Goal: Check status: Check status

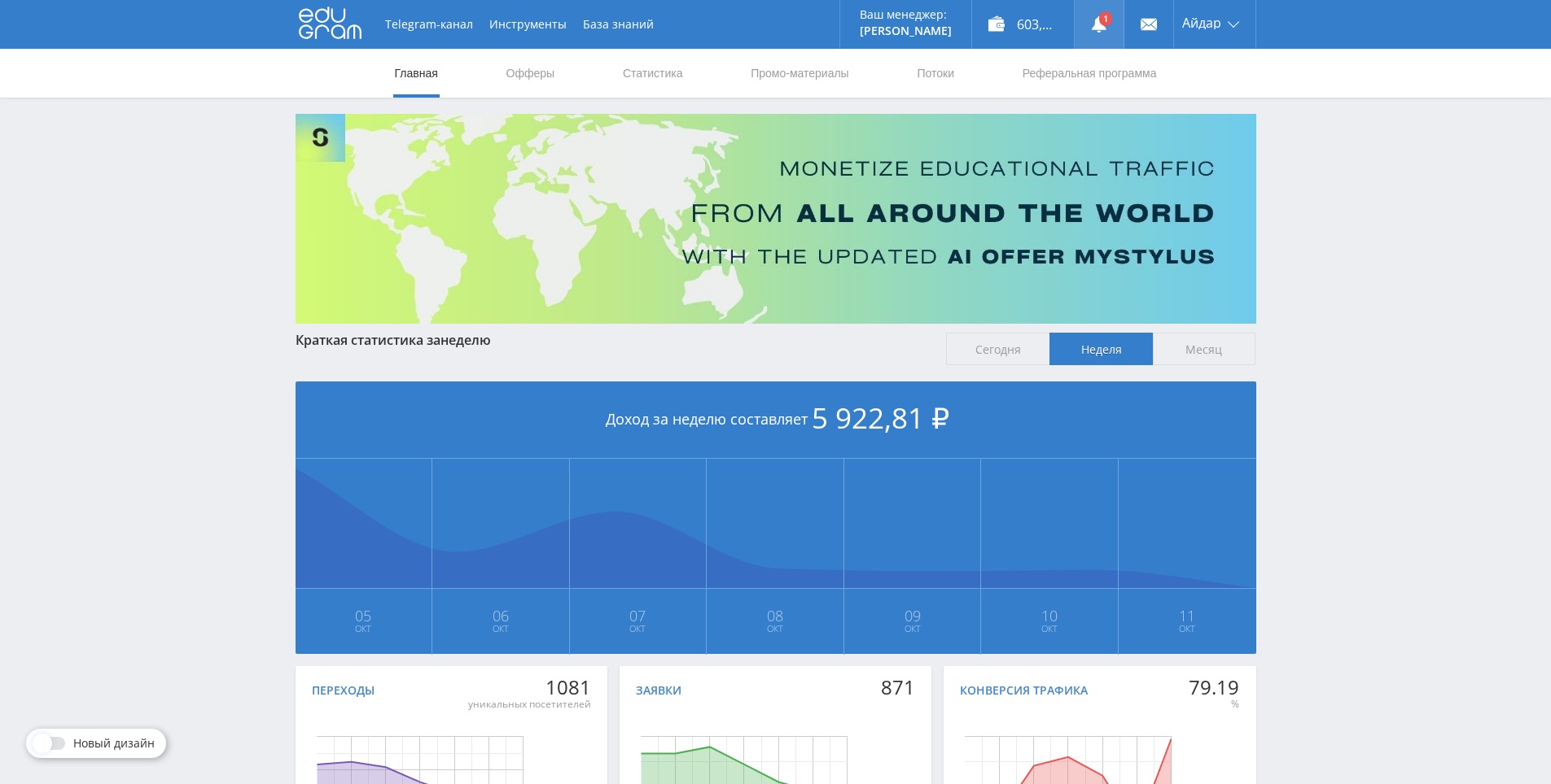
click at [1112, 21] on link at bounding box center [1098, 24] width 49 height 49
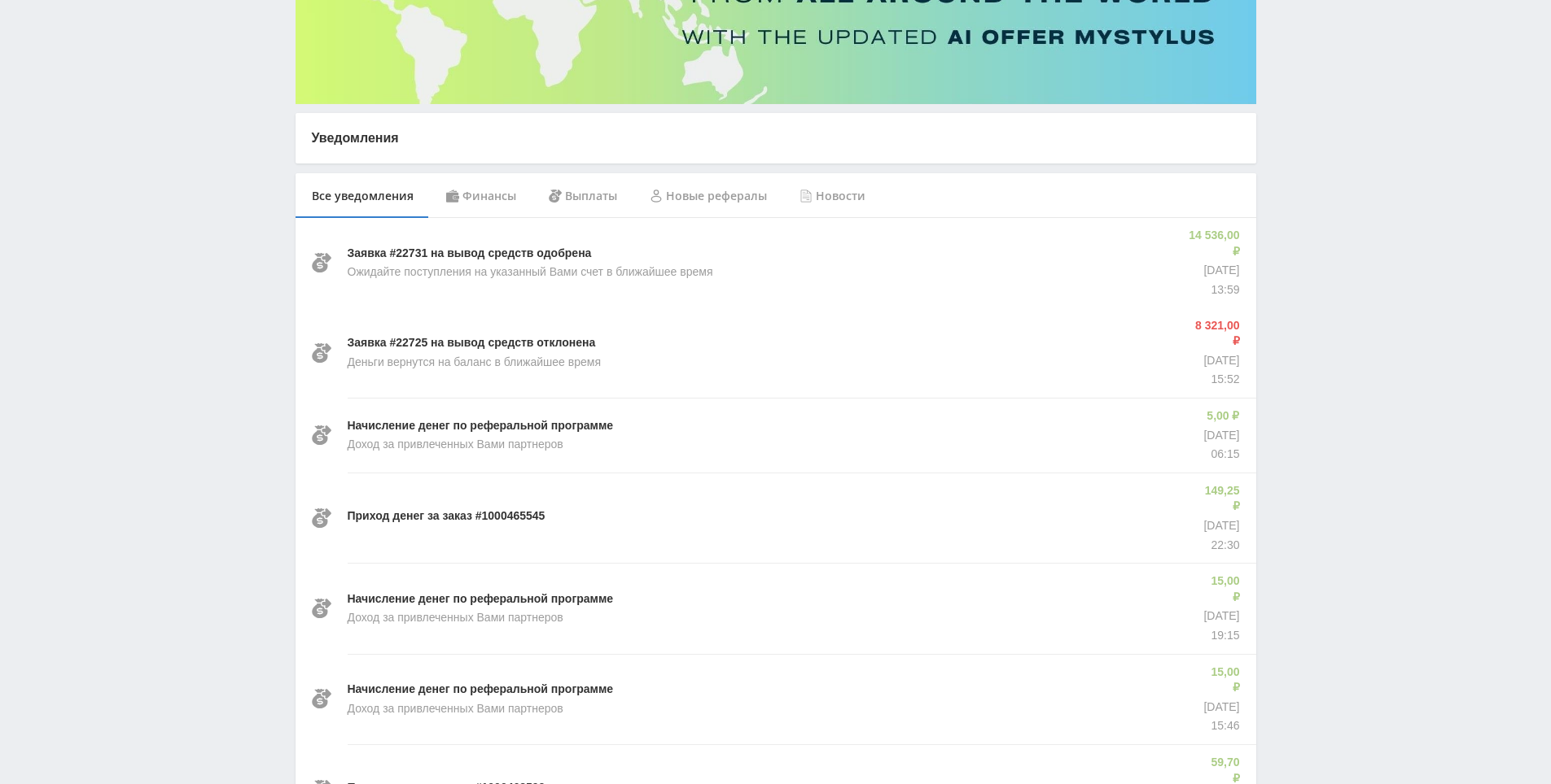
drag, startPoint x: 1401, startPoint y: 200, endPoint x: 1384, endPoint y: 234, distance: 38.0
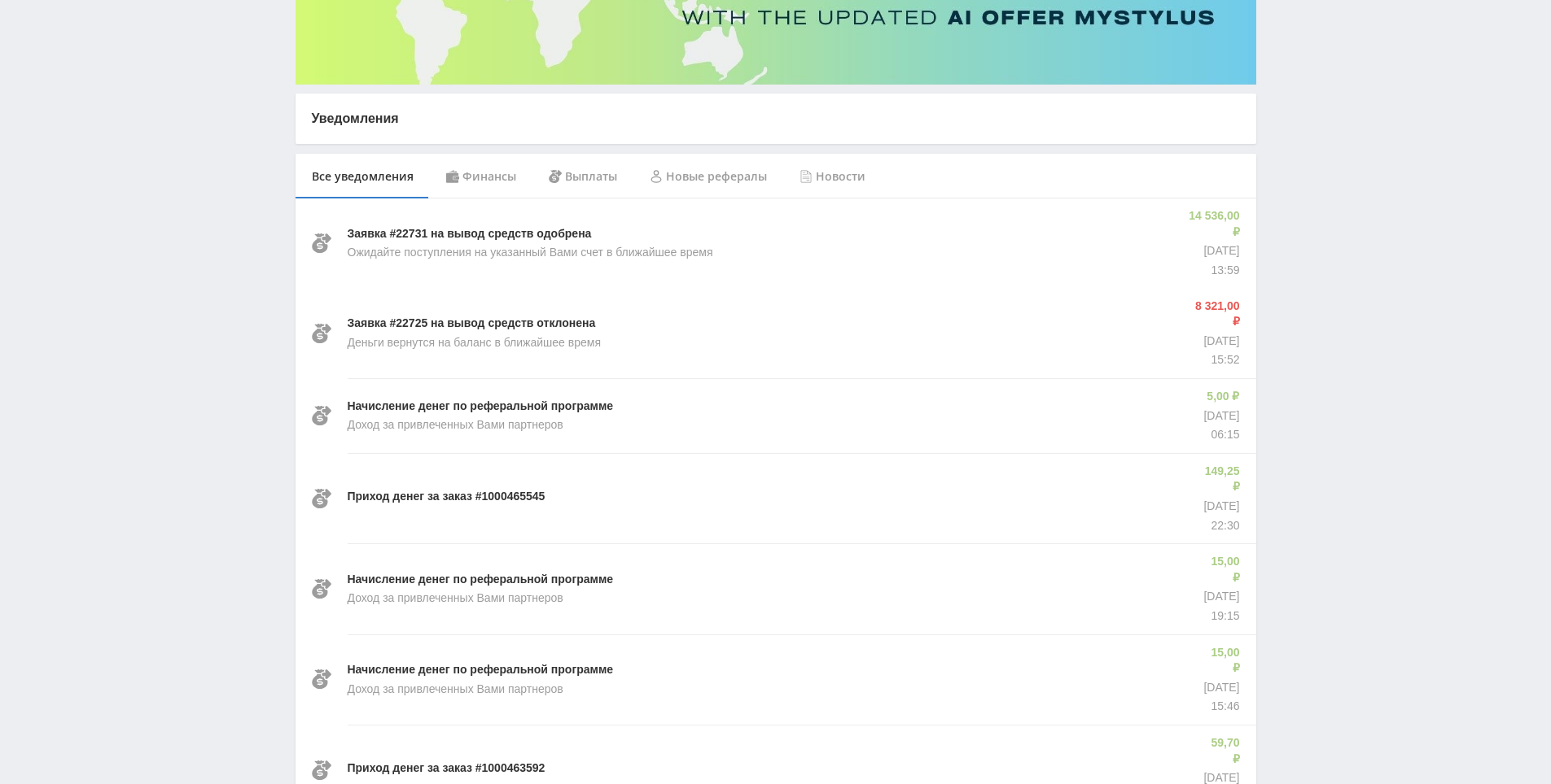
drag, startPoint x: 1364, startPoint y: 230, endPoint x: 1342, endPoint y: 214, distance: 27.2
click at [1340, 210] on div "Telegram-канал Инструменты База знаний Ваш менеджер: [PERSON_NAME] Online @edug…" at bounding box center [776, 711] width 1551 height 1901
drag, startPoint x: 1340, startPoint y: 210, endPoint x: 1340, endPoint y: 180, distance: 30.0
drag, startPoint x: 1340, startPoint y: 180, endPoint x: 1335, endPoint y: 160, distance: 20.6
click at [1339, 175] on div "Telegram-канал Инструменты База знаний Ваш менеджер: [PERSON_NAME] Online @edug…" at bounding box center [776, 711] width 1551 height 1901
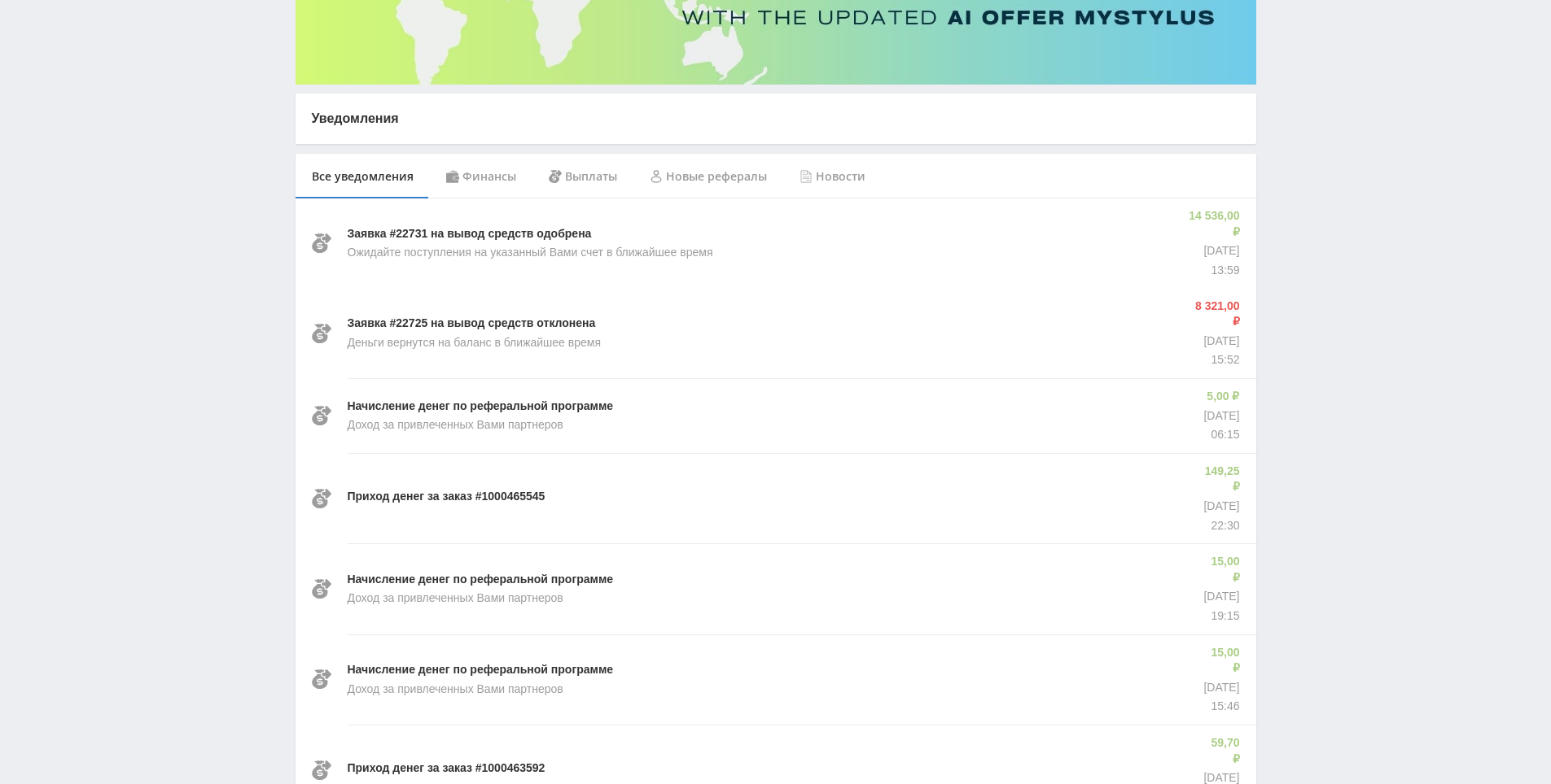
click at [1332, 162] on div "Telegram-канал Инструменты База знаний Ваш менеджер: [PERSON_NAME] Online @edug…" at bounding box center [776, 711] width 1551 height 1901
drag, startPoint x: 1319, startPoint y: 126, endPoint x: 1319, endPoint y: 138, distance: 12.0
click at [1319, 126] on div "Telegram-канал Инструменты База знаний Ваш менеджер: [PERSON_NAME] Online @edug…" at bounding box center [776, 711] width 1551 height 1901
click at [1319, 201] on div "Telegram-канал Инструменты База знаний Ваш менеджер: [PERSON_NAME] Online @edug…" at bounding box center [776, 711] width 1551 height 1901
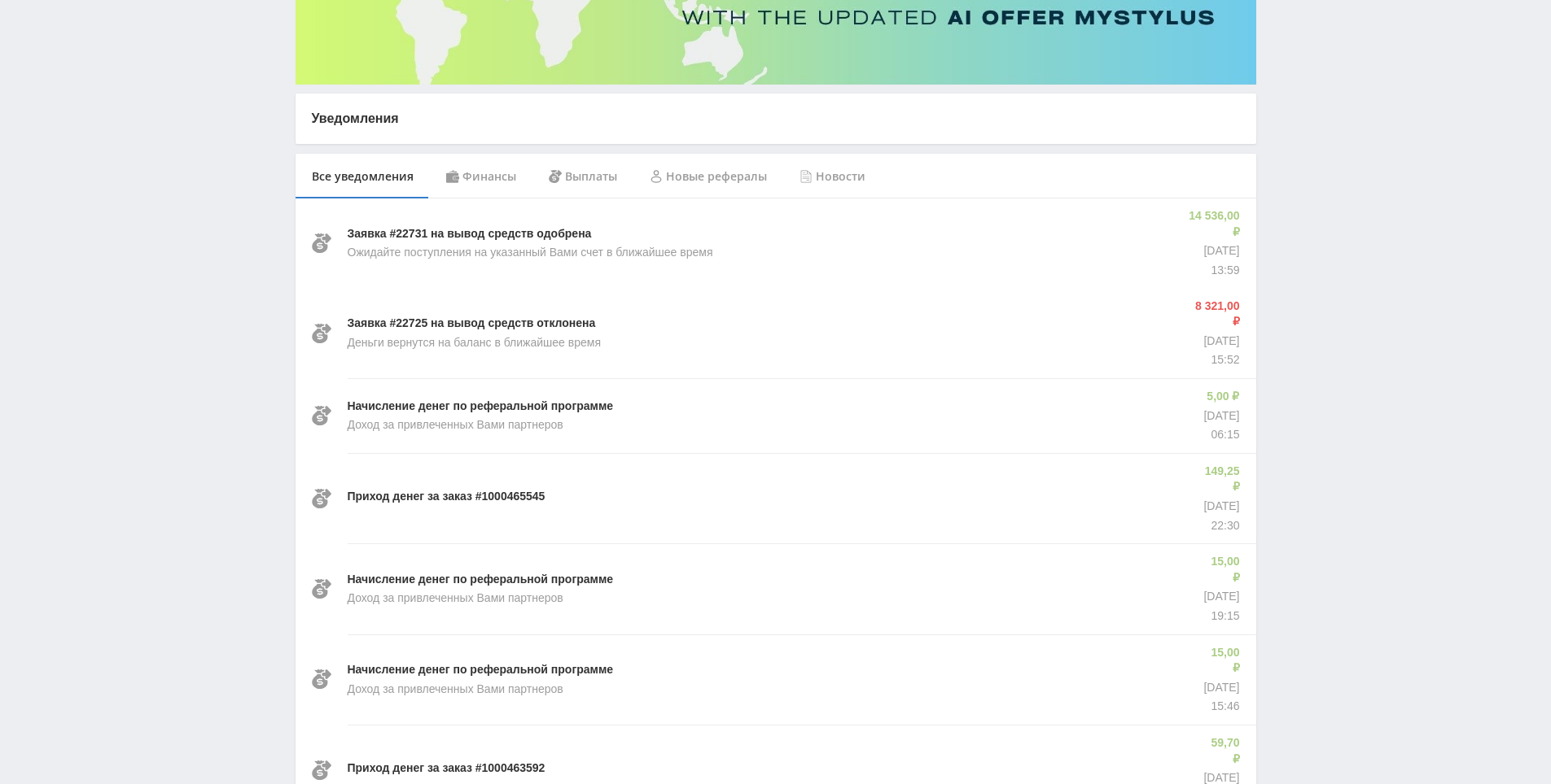
click at [1309, 173] on div "Telegram-канал Инструменты База знаний Ваш менеджер: [PERSON_NAME] Online @edug…" at bounding box center [776, 711] width 1551 height 1901
drag, startPoint x: 1309, startPoint y: 173, endPoint x: 1308, endPoint y: 160, distance: 13.0
click at [1308, 160] on div "Telegram-канал Инструменты База знаний Ваш менеджер: [PERSON_NAME] Online @edug…" at bounding box center [776, 711] width 1551 height 1901
click at [1366, 360] on div "Telegram-канал Инструменты База знаний Ваш менеджер: [PERSON_NAME] Online @edug…" at bounding box center [776, 711] width 1551 height 1901
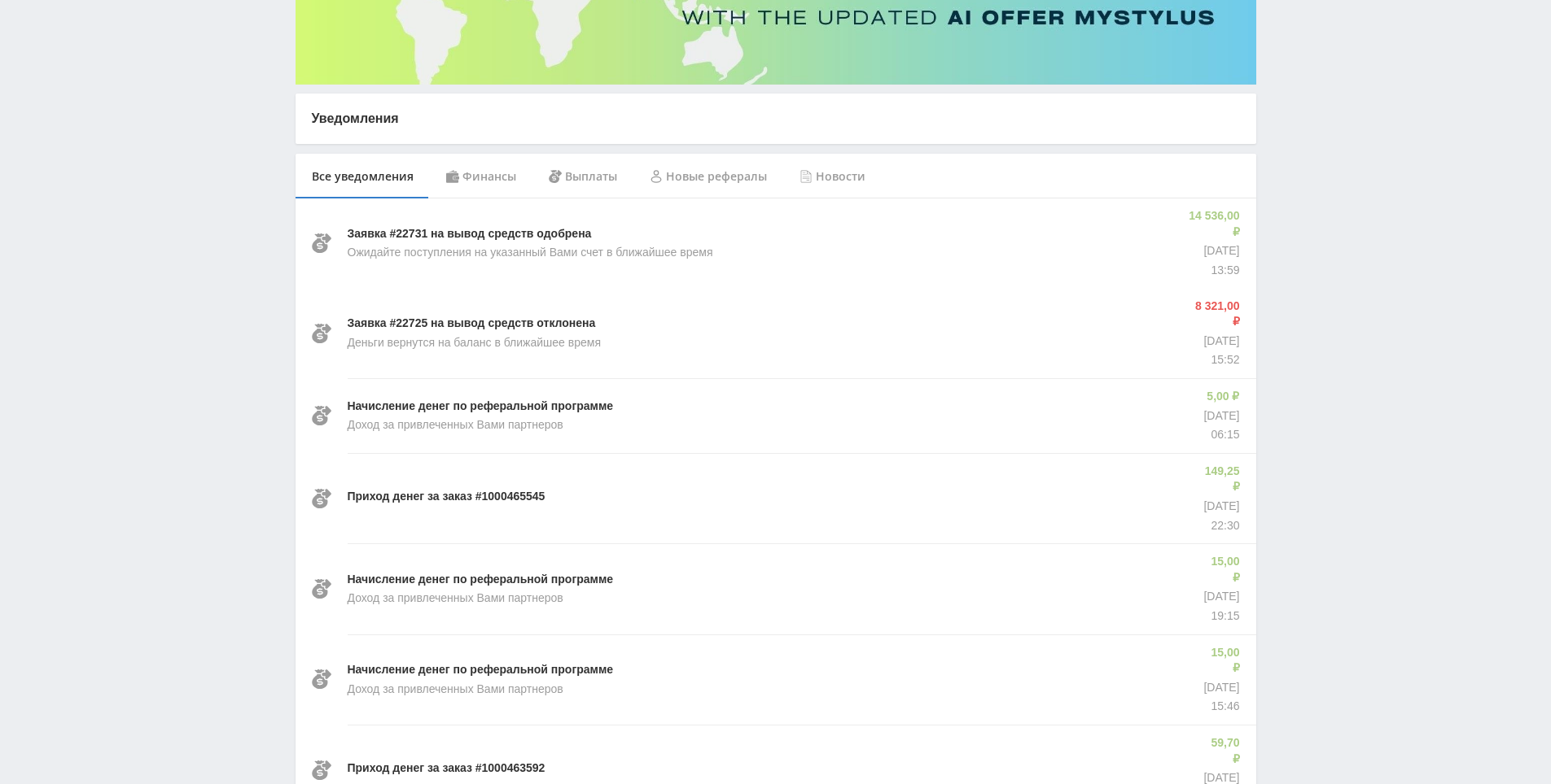
drag, startPoint x: 1367, startPoint y: 361, endPoint x: 1352, endPoint y: 222, distance: 139.8
click at [1352, 222] on div "Telegram-канал Инструменты База знаний Ваш менеджер: [PERSON_NAME] Online @edug…" at bounding box center [776, 711] width 1551 height 1901
click at [1355, 226] on div "Telegram-канал Инструменты База знаний Ваш менеджер: [PERSON_NAME] Online @edug…" at bounding box center [776, 711] width 1551 height 1901
click at [1342, 187] on div "Telegram-канал Инструменты База знаний Ваш менеджер: [PERSON_NAME] Online @edug…" at bounding box center [776, 711] width 1551 height 1901
drag, startPoint x: 1342, startPoint y: 187, endPoint x: 1339, endPoint y: 150, distance: 37.1
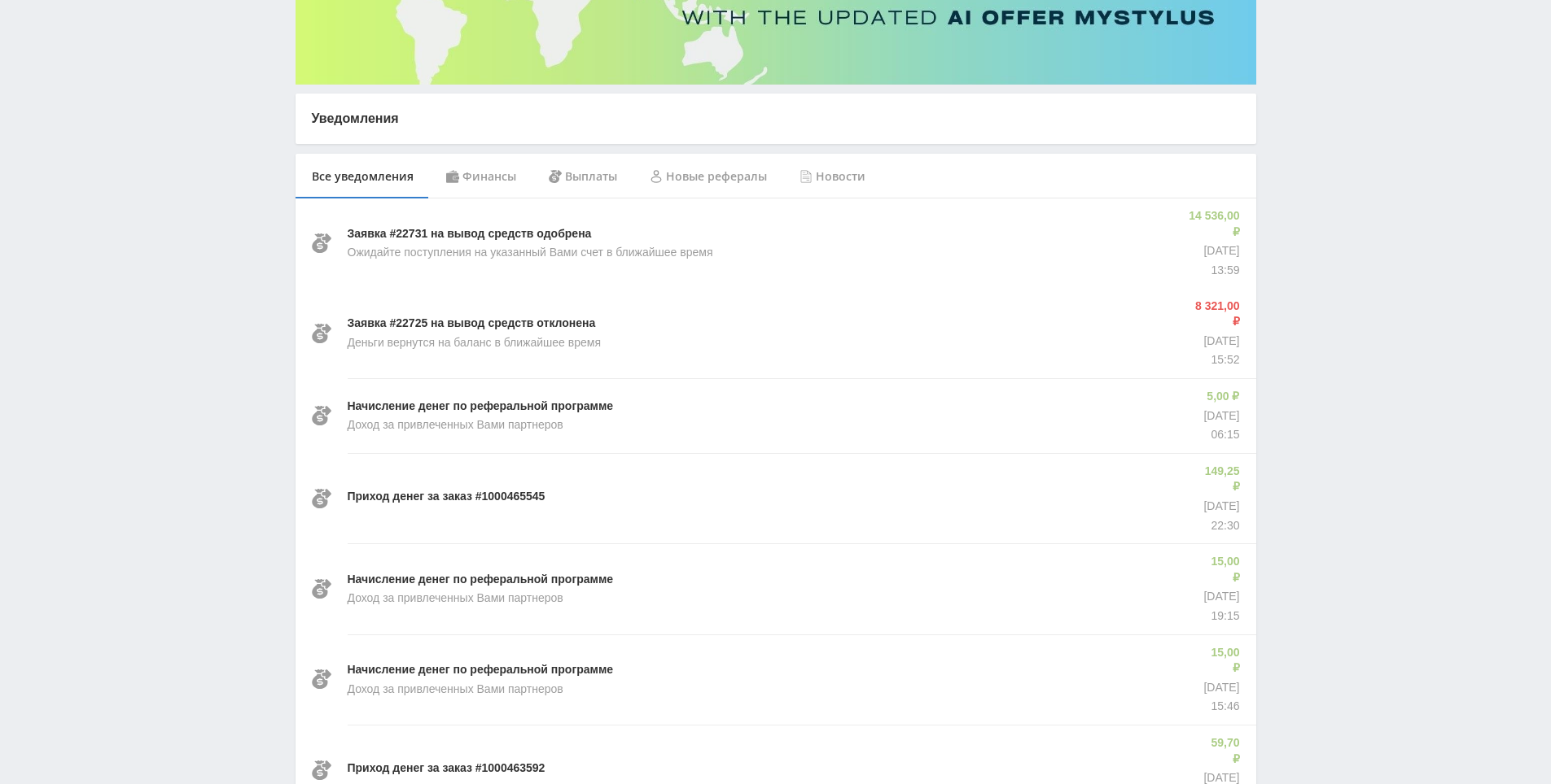
click at [1338, 147] on div "Telegram-канал Инструменты База знаний Ваш менеджер: [PERSON_NAME] Online @edug…" at bounding box center [776, 711] width 1551 height 1901
drag, startPoint x: 1336, startPoint y: 147, endPoint x: 1300, endPoint y: 135, distance: 37.9
click at [1313, 143] on div "Telegram-канал Инструменты База знаний Ваш менеджер: [PERSON_NAME] Online @edug…" at bounding box center [776, 711] width 1551 height 1901
drag, startPoint x: 1300, startPoint y: 135, endPoint x: 1315, endPoint y: 140, distance: 15.8
click at [1325, 129] on div "Telegram-канал Инструменты База знаний Ваш менеджер: [PERSON_NAME] Online @edug…" at bounding box center [776, 711] width 1551 height 1901
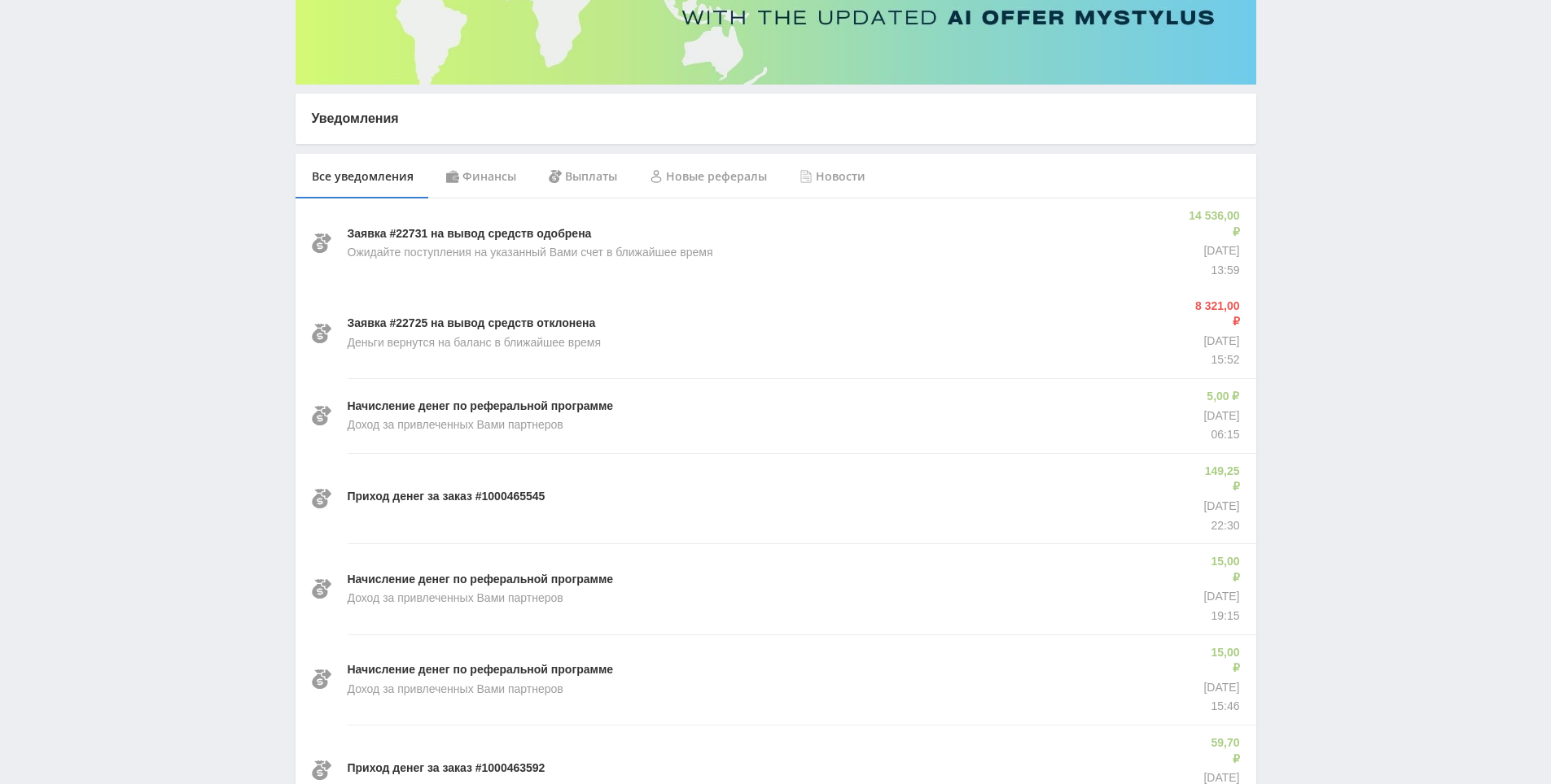
drag, startPoint x: 1325, startPoint y: 129, endPoint x: 1292, endPoint y: 55, distance: 81.0
drag, startPoint x: 1292, startPoint y: 55, endPoint x: 1303, endPoint y: 68, distance: 17.0
click at [1292, 55] on div "Telegram-канал Инструменты База знаний Ваш менеджер: [PERSON_NAME] Online @edug…" at bounding box center [776, 711] width 1551 height 1901
drag, startPoint x: 1439, startPoint y: 589, endPoint x: 1415, endPoint y: 483, distance: 108.7
click at [1415, 483] on div "Telegram-канал Инструменты База знаний Ваш менеджер: [PERSON_NAME] Online @edug…" at bounding box center [776, 711] width 1551 height 1901
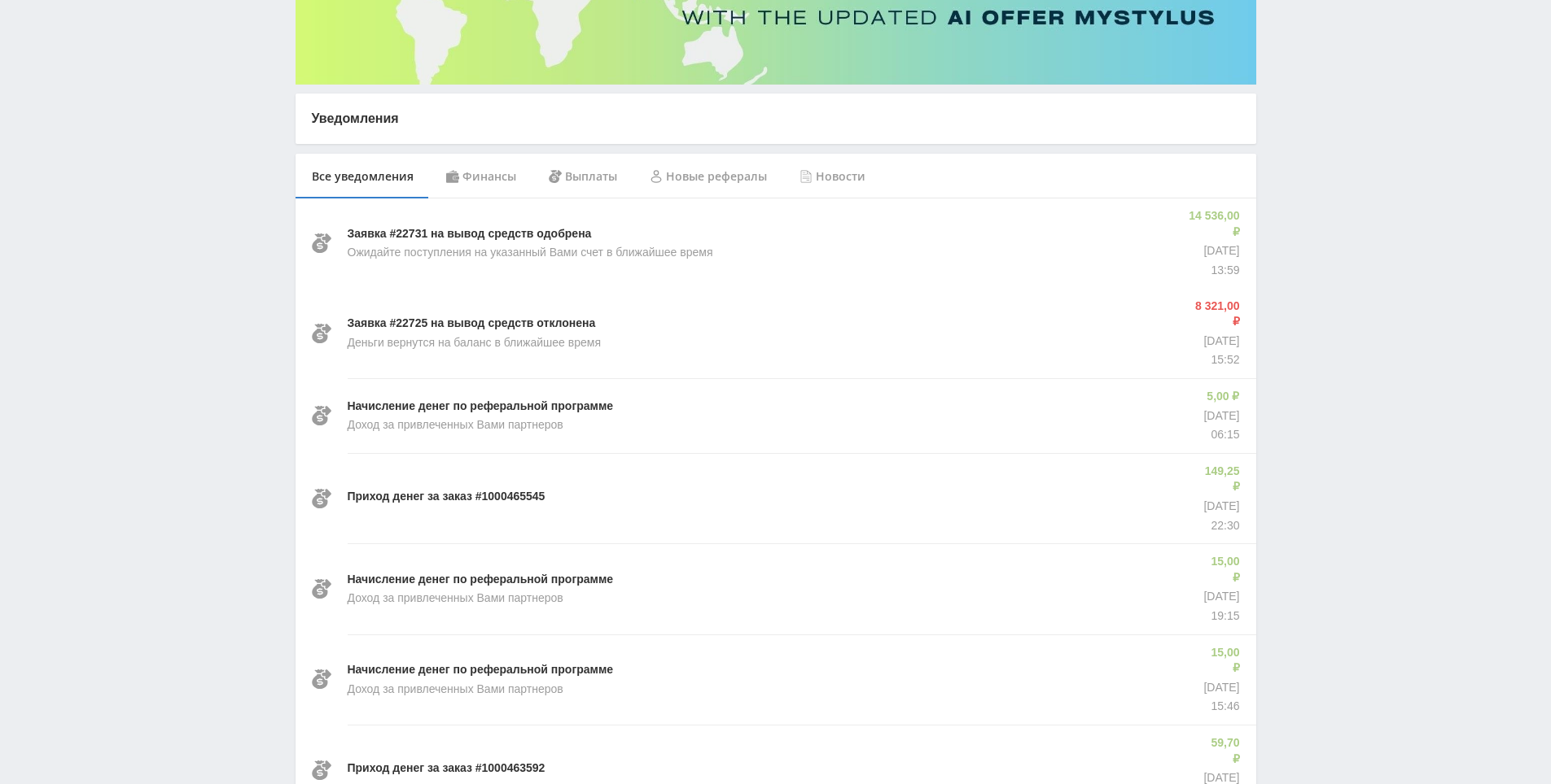
drag, startPoint x: 1414, startPoint y: 483, endPoint x: 1406, endPoint y: 478, distance: 9.4
click at [1378, 439] on div "Telegram-канал Инструменты База знаний Ваш менеджер: [PERSON_NAME] Online @edug…" at bounding box center [776, 711] width 1551 height 1901
click at [1377, 361] on div "Telegram-канал Инструменты База знаний Ваш менеджер: [PERSON_NAME] Online @edug…" at bounding box center [776, 711] width 1551 height 1901
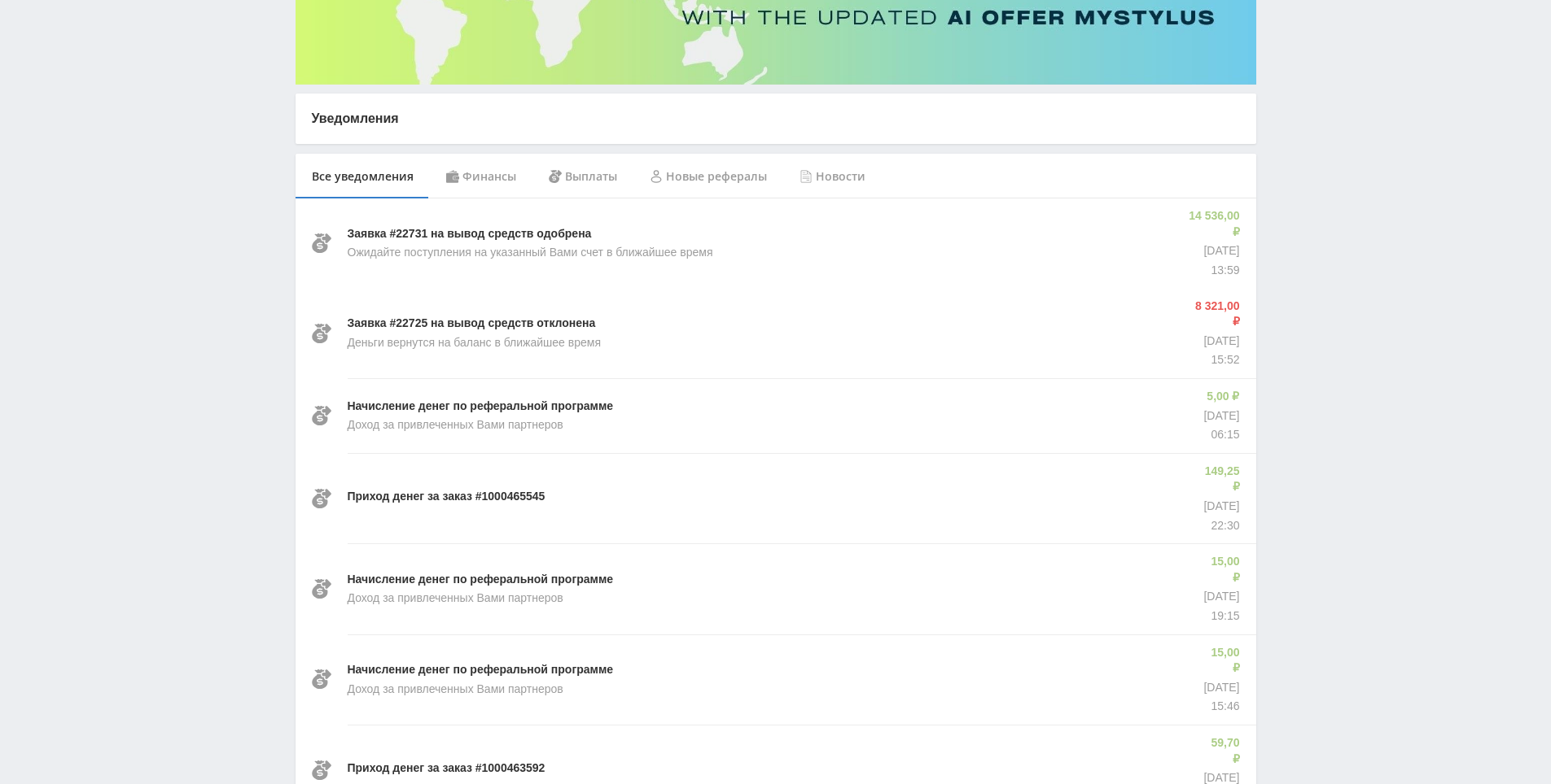
click at [1358, 278] on div "Telegram-канал Инструменты База знаний Ваш менеджер: [PERSON_NAME] Online @edug…" at bounding box center [776, 711] width 1551 height 1901
drag, startPoint x: 1358, startPoint y: 278, endPoint x: 1344, endPoint y: 230, distance: 50.0
click at [1344, 230] on div "Telegram-канал Инструменты База знаний Ваш менеджер: [PERSON_NAME] Online @edug…" at bounding box center [776, 711] width 1551 height 1901
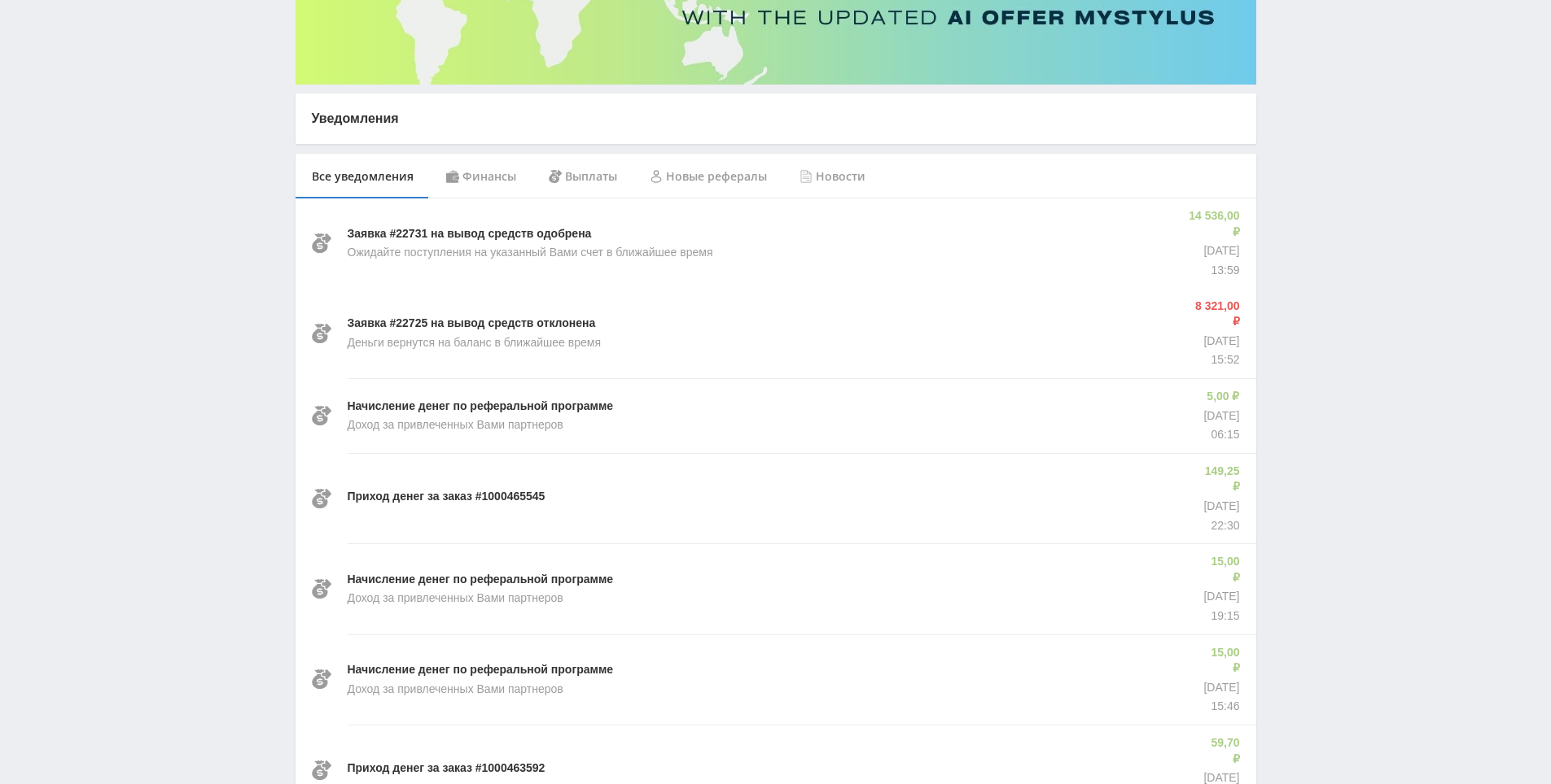
click at [1328, 173] on div "Telegram-канал Инструменты База знаний Ваш менеджер: [PERSON_NAME] Online @edug…" at bounding box center [776, 711] width 1551 height 1901
drag, startPoint x: 1332, startPoint y: 159, endPoint x: 1349, endPoint y: 116, distance: 46.2
drag, startPoint x: 1349, startPoint y: 116, endPoint x: 1377, endPoint y: 392, distance: 277.4
click at [1350, 130] on div "Telegram-канал Инструменты База знаний Ваш менеджер: [PERSON_NAME] Online @edug…" at bounding box center [776, 711] width 1551 height 1901
click at [1380, 533] on div "Telegram-канал Инструменты База знаний Ваш менеджер: [PERSON_NAME] Online @edug…" at bounding box center [776, 711] width 1551 height 1901
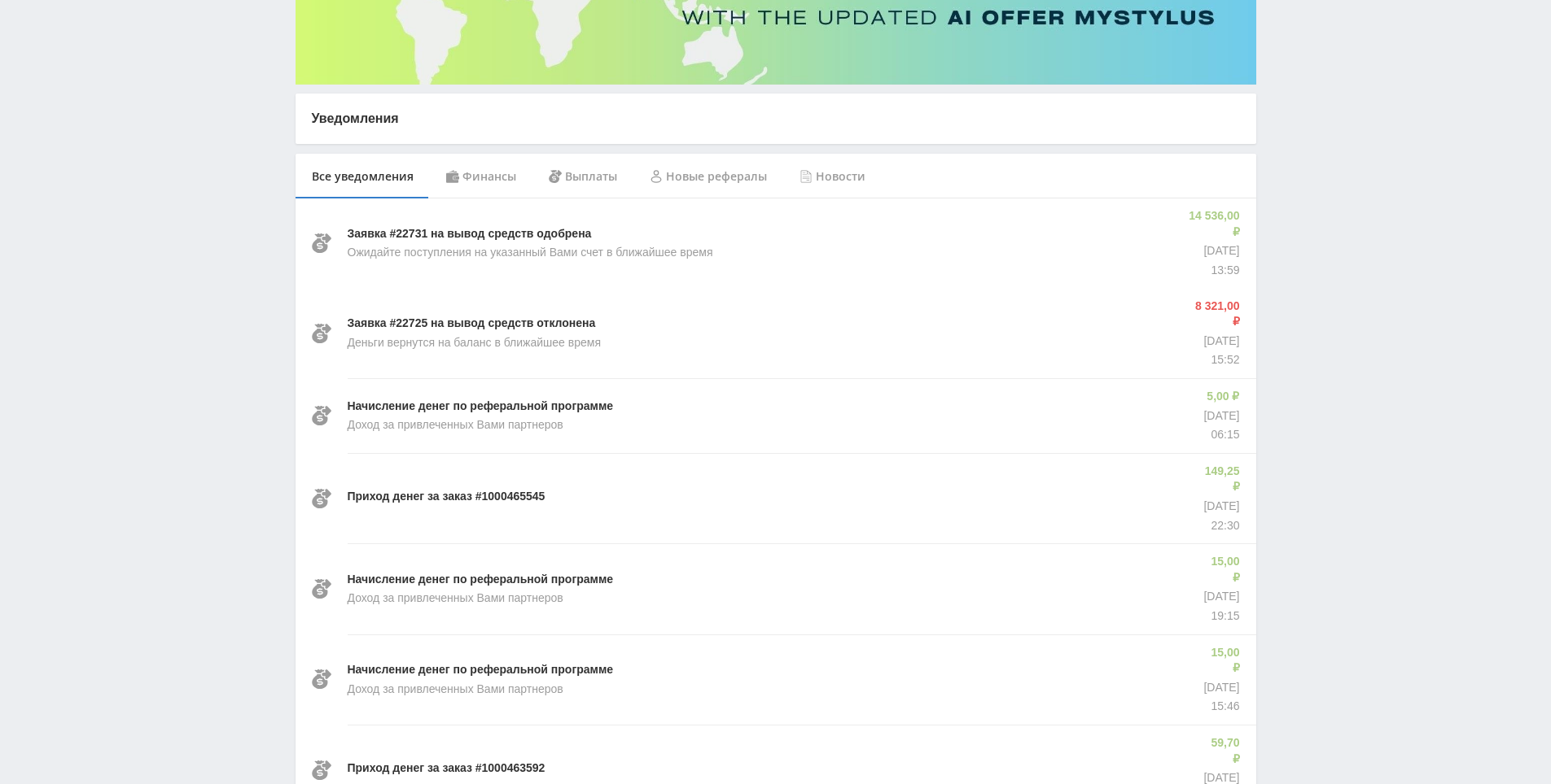
click at [1380, 533] on div "Telegram-канал Инструменты База знаний Ваш менеджер: [PERSON_NAME] Online @edug…" at bounding box center [776, 711] width 1551 height 1901
drag, startPoint x: 1380, startPoint y: 533, endPoint x: 1385, endPoint y: 439, distance: 94.1
drag, startPoint x: 1385, startPoint y: 439, endPoint x: 1382, endPoint y: 425, distance: 14.3
click at [1382, 418] on div "Telegram-канал Инструменты База знаний Ваш менеджер: [PERSON_NAME] Online @edug…" at bounding box center [776, 711] width 1551 height 1901
click at [1384, 390] on div "Telegram-канал Инструменты База знаний Ваш менеджер: [PERSON_NAME] Online @edug…" at bounding box center [776, 711] width 1551 height 1901
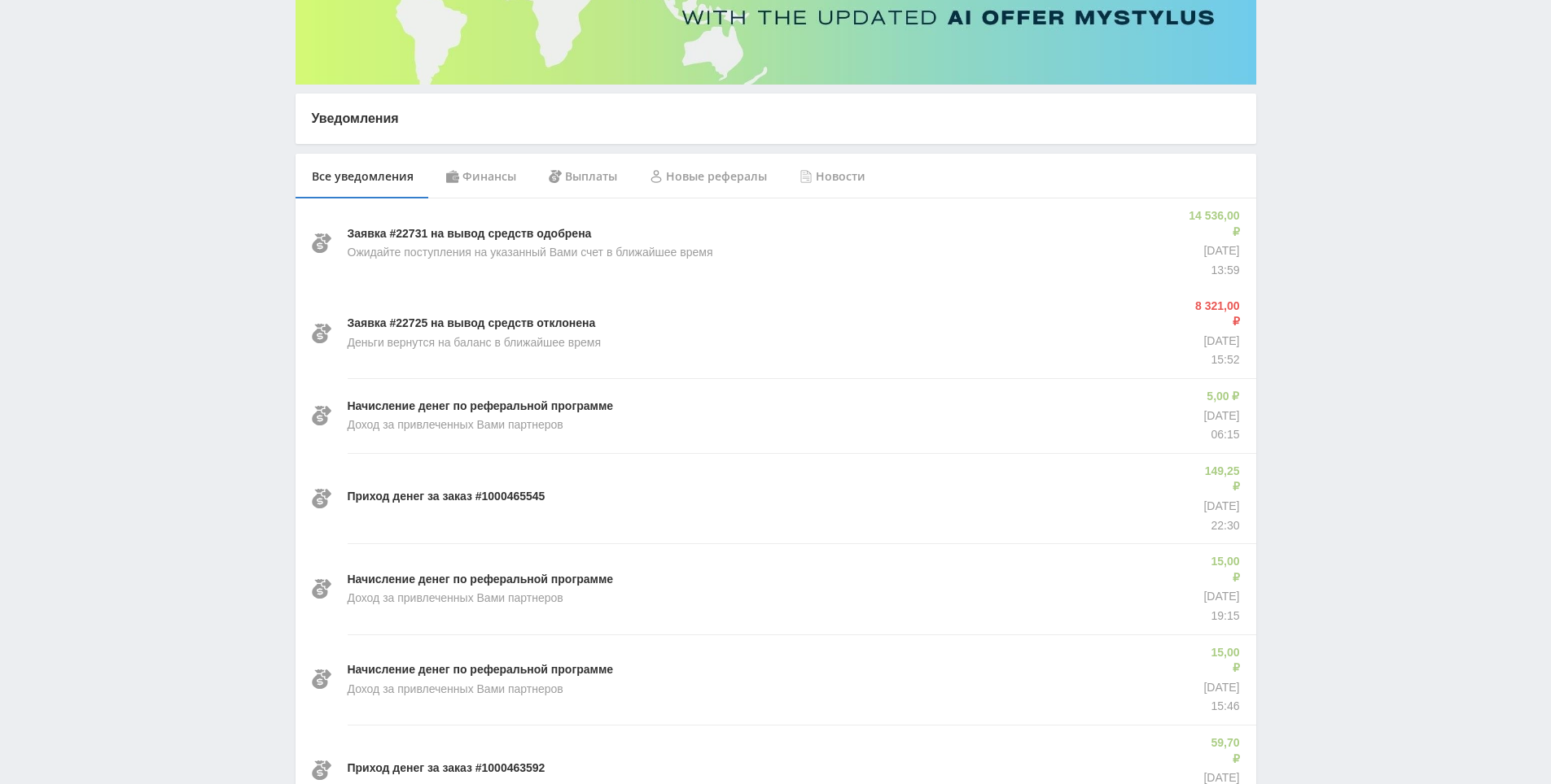
drag, startPoint x: 1384, startPoint y: 364, endPoint x: 1374, endPoint y: 291, distance: 73.7
click at [1374, 291] on div "Telegram-канал Инструменты База знаний Ваш менеджер: [PERSON_NAME] Online @edug…" at bounding box center [776, 711] width 1551 height 1901
click at [1371, 289] on div "Telegram-канал Инструменты База знаний Ваш менеджер: [PERSON_NAME] Online @edug…" at bounding box center [776, 711] width 1551 height 1901
click at [1343, 218] on div "Telegram-канал Инструменты База знаний Ваш менеджер: [PERSON_NAME] Online @edug…" at bounding box center [776, 711] width 1551 height 1901
drag, startPoint x: 1343, startPoint y: 218, endPoint x: 1349, endPoint y: 294, distance: 76.2
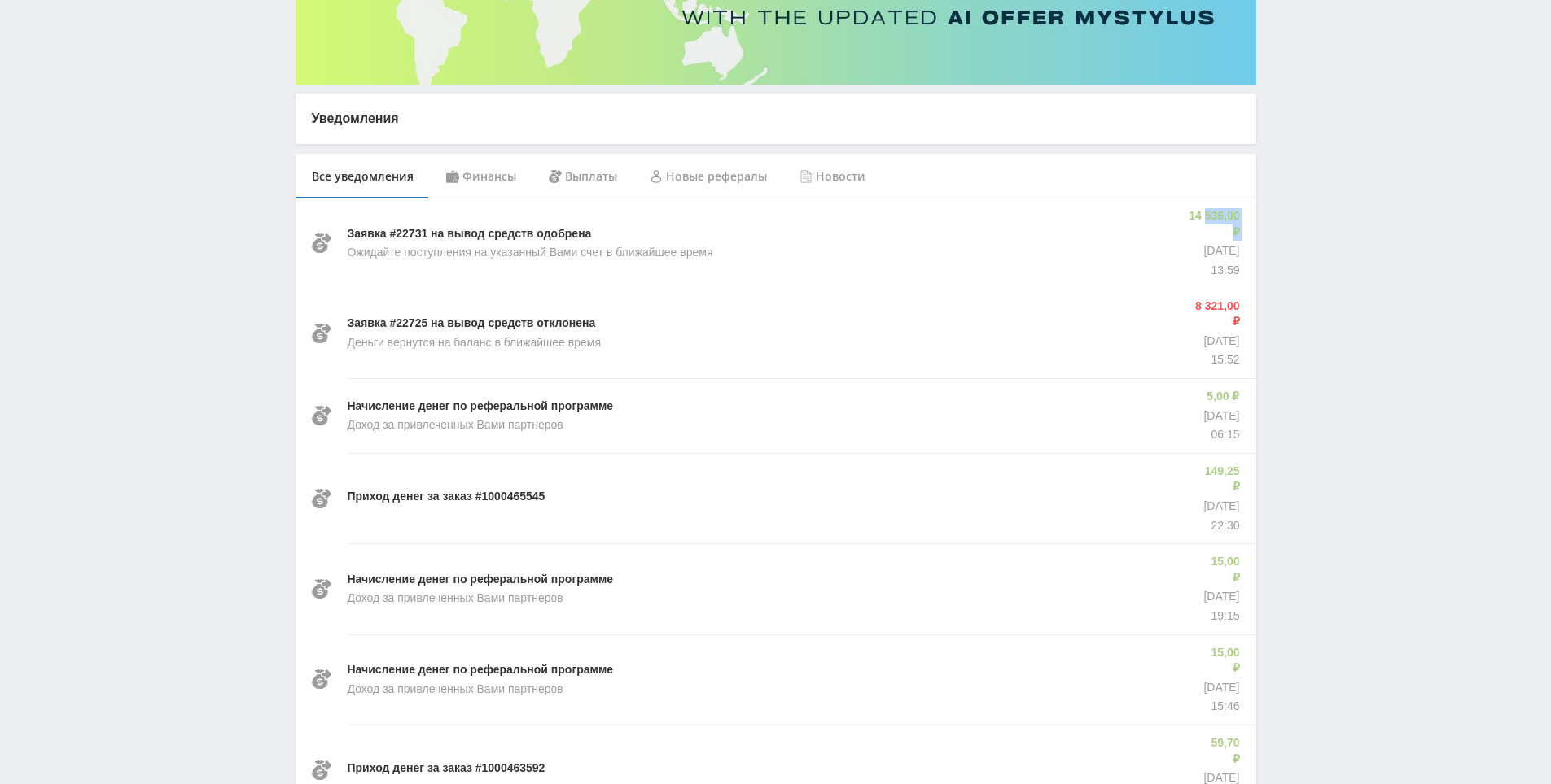
click at [1343, 247] on div "Telegram-канал Инструменты База знаний Ваш менеджер: [PERSON_NAME] Online @edug…" at bounding box center [776, 711] width 1551 height 1901
drag, startPoint x: 1349, startPoint y: 294, endPoint x: 1336, endPoint y: 266, distance: 30.9
click at [1339, 274] on div "Telegram-канал Инструменты База знаний Ваш менеджер: [PERSON_NAME] Online @edug…" at bounding box center [776, 711] width 1551 height 1901
click at [1337, 187] on div "Telegram-канал Инструменты База знаний Ваш менеджер: [PERSON_NAME] Online @edug…" at bounding box center [776, 711] width 1551 height 1901
click at [1343, 187] on div "Telegram-канал Инструменты База знаний Ваш менеджер: [PERSON_NAME] Online @edug…" at bounding box center [776, 711] width 1551 height 1901
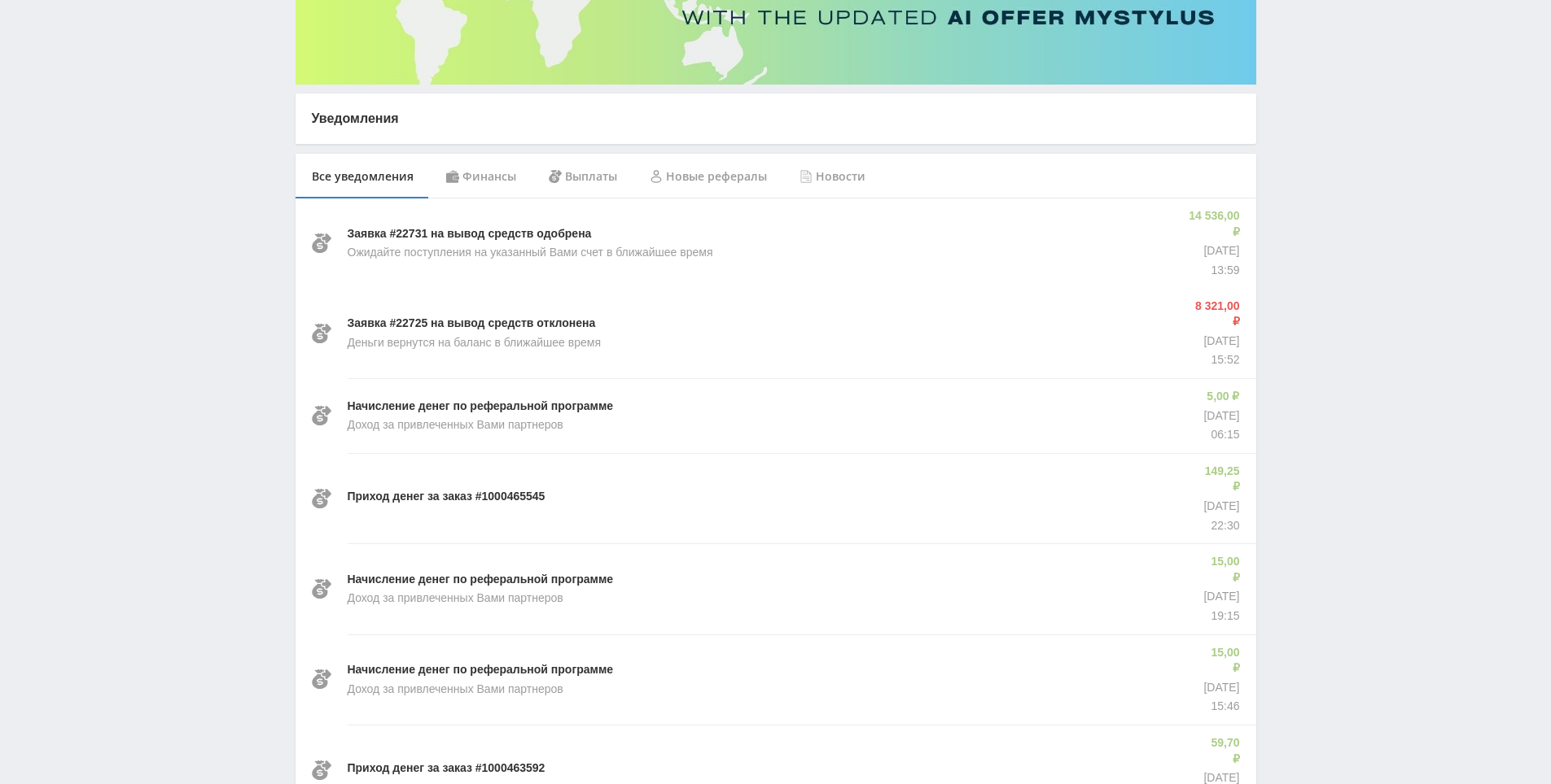
click at [1330, 144] on div "Telegram-канал Инструменты База знаний Ваш менеджер: [PERSON_NAME] Online @edug…" at bounding box center [776, 711] width 1551 height 1901
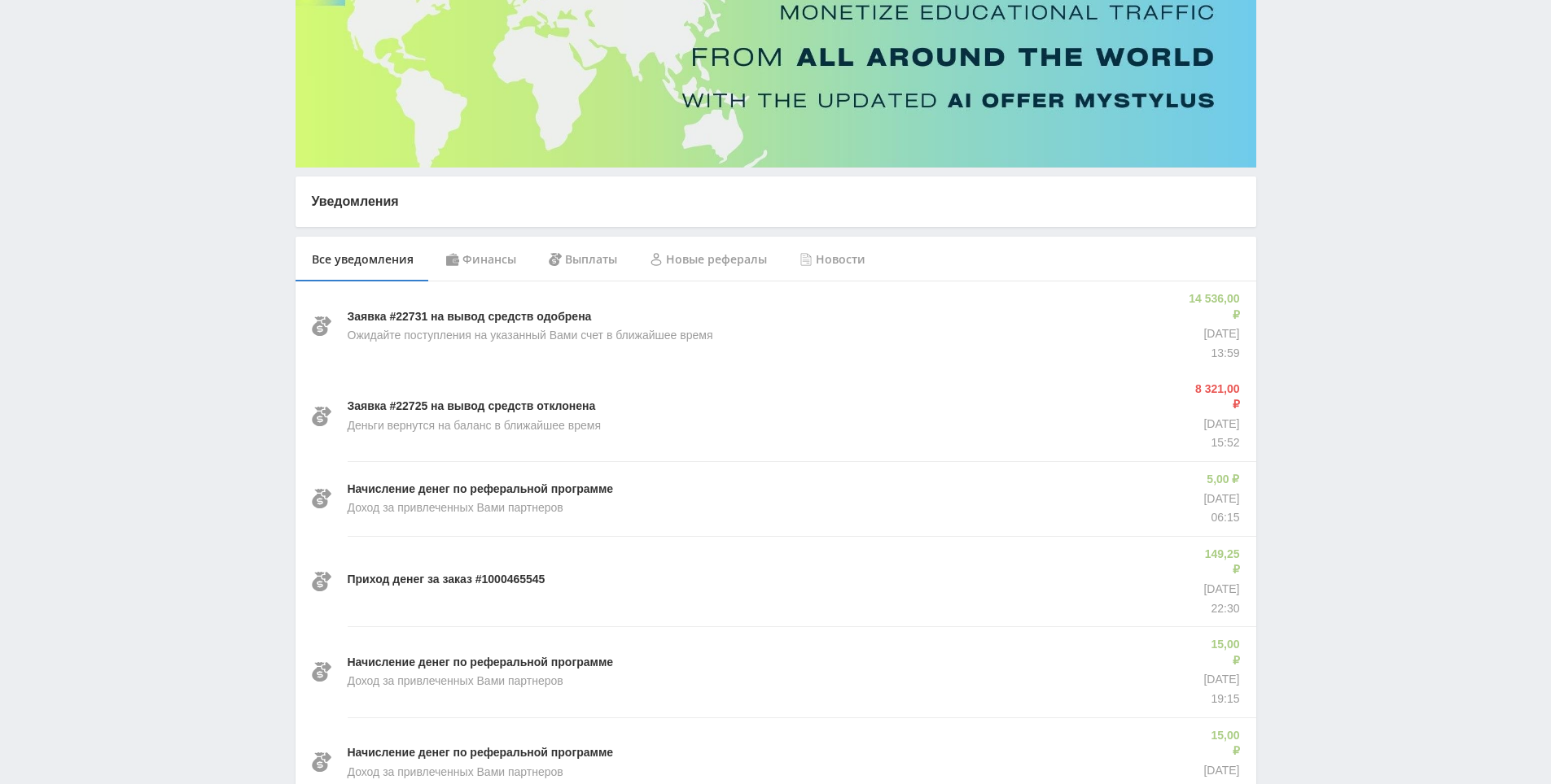
scroll to position [0, 0]
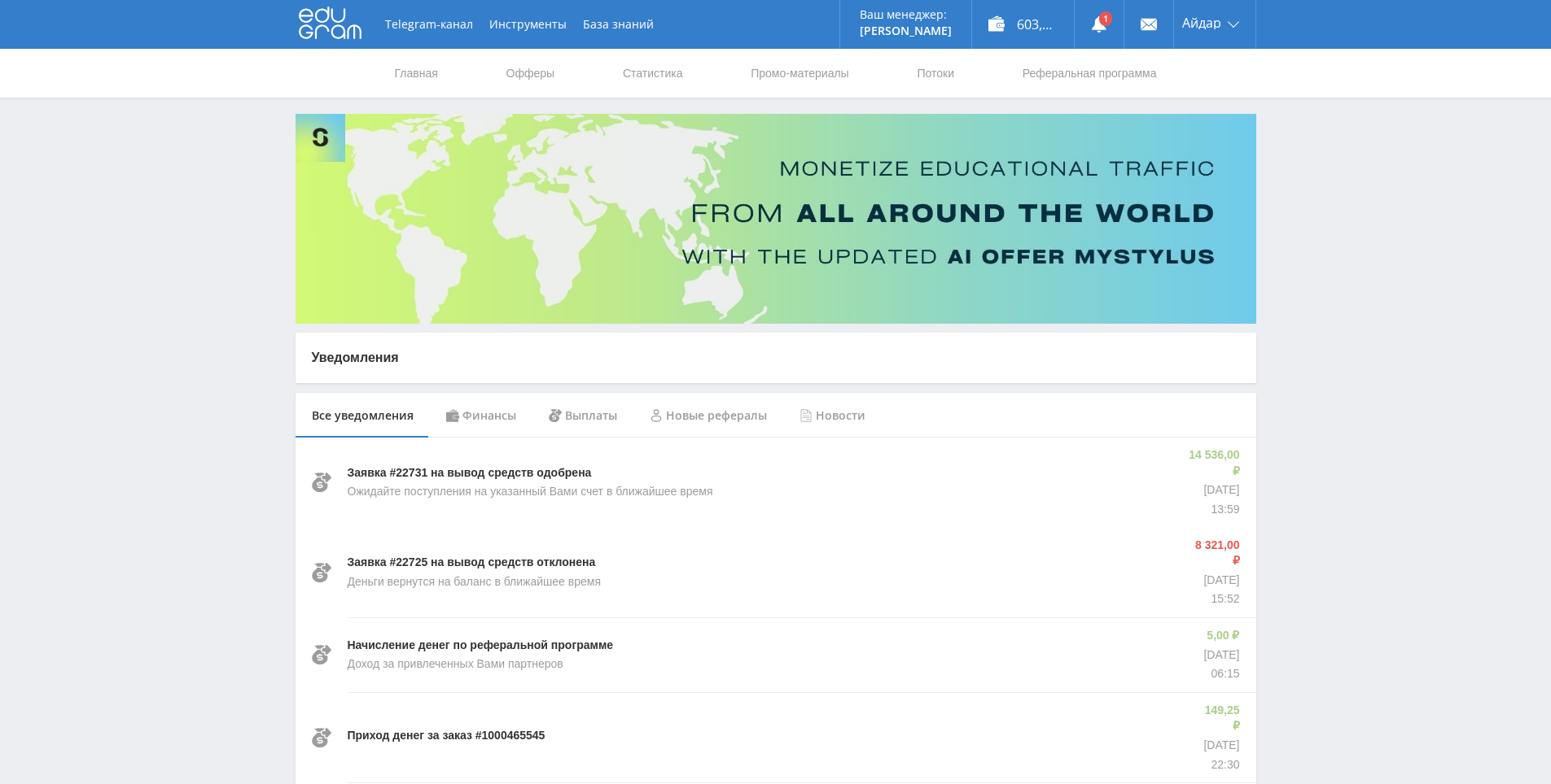
drag, startPoint x: 1282, startPoint y: 369, endPoint x: 588, endPoint y: 50, distance: 763.8
click at [653, 67] on link "Статистика" at bounding box center [653, 73] width 64 height 49
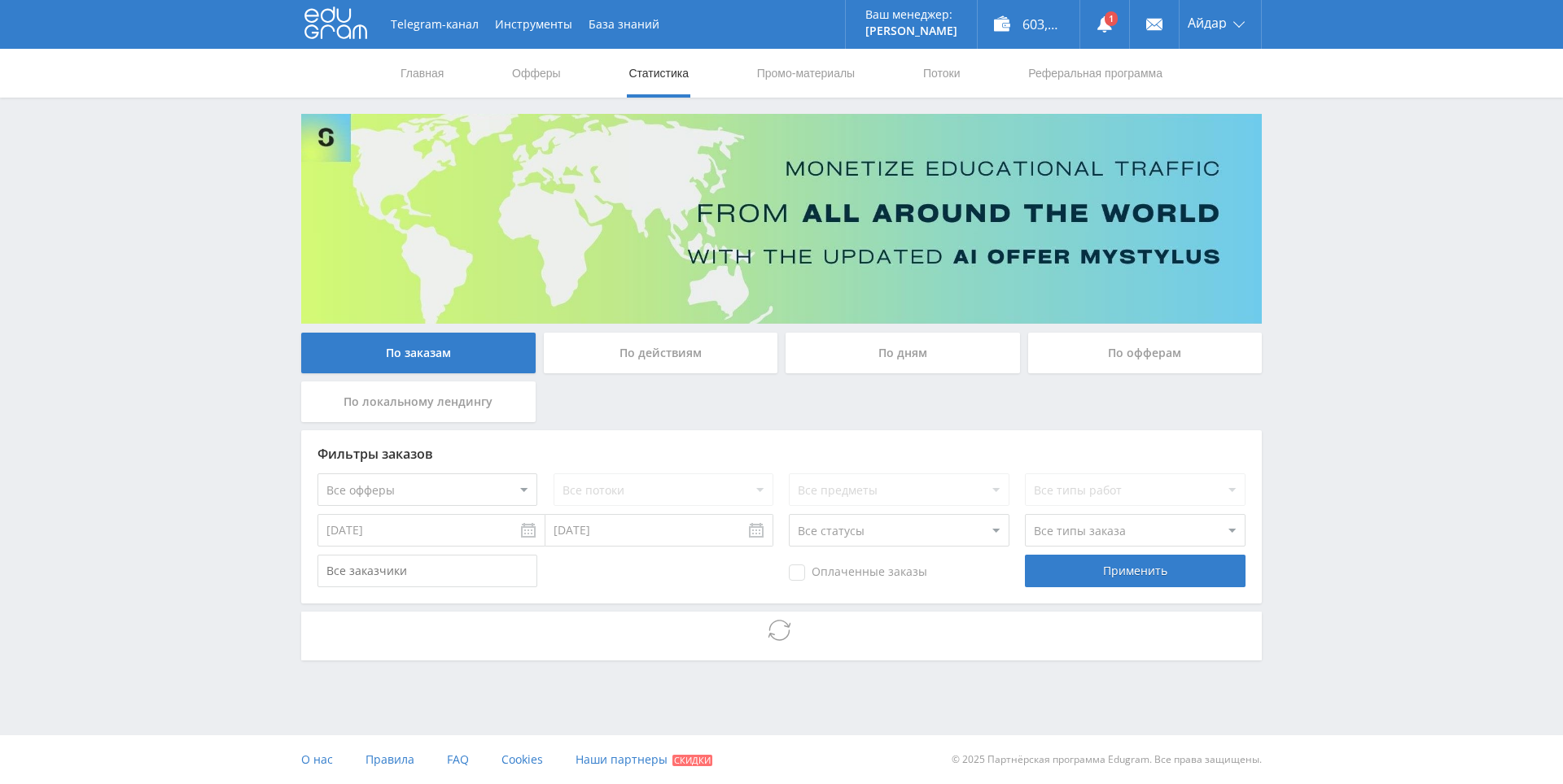
drag, startPoint x: 1371, startPoint y: 411, endPoint x: 1371, endPoint y: 485, distance: 74.0
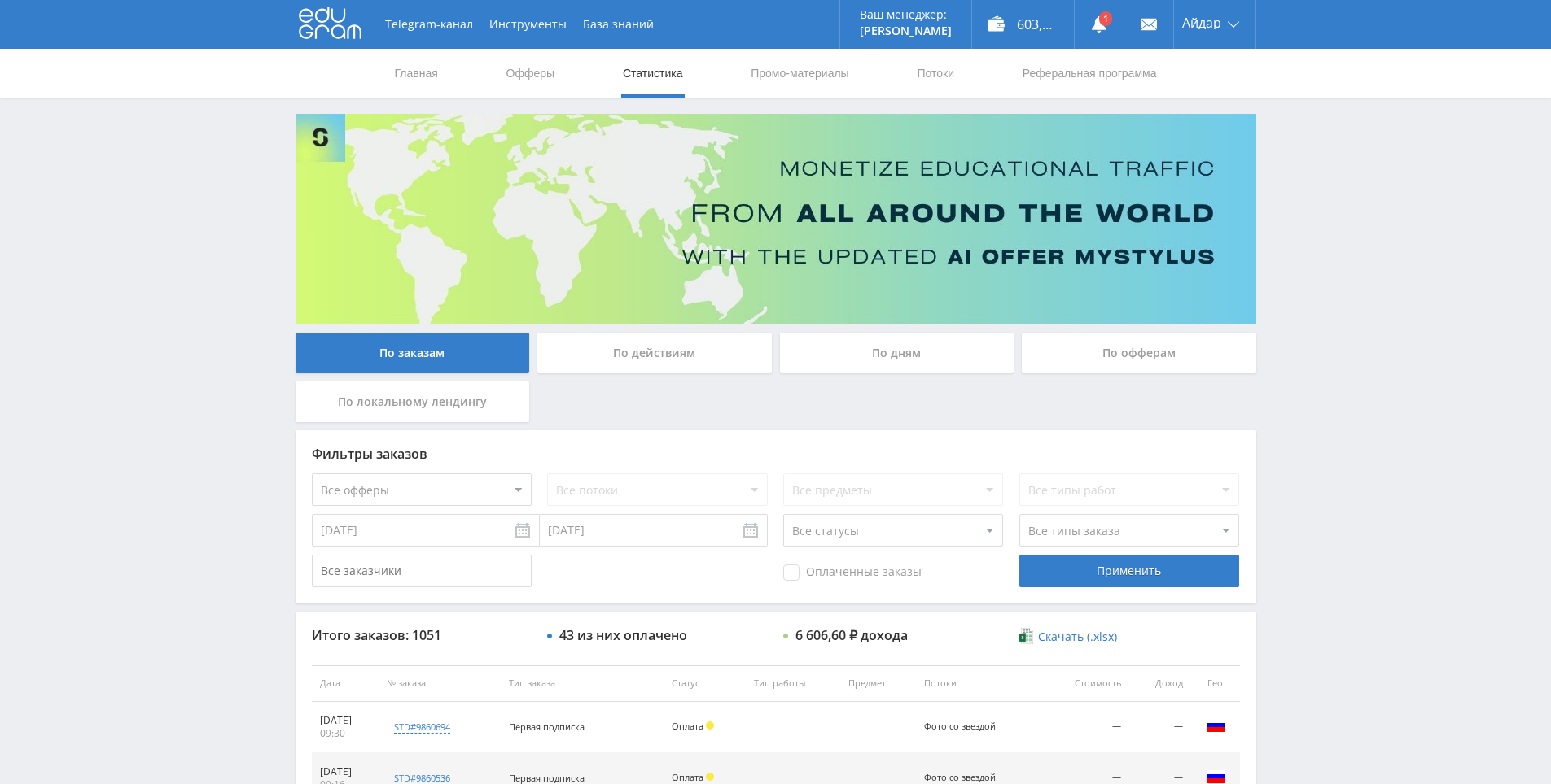
drag, startPoint x: 1341, startPoint y: 386, endPoint x: 1358, endPoint y: 513, distance: 128.1
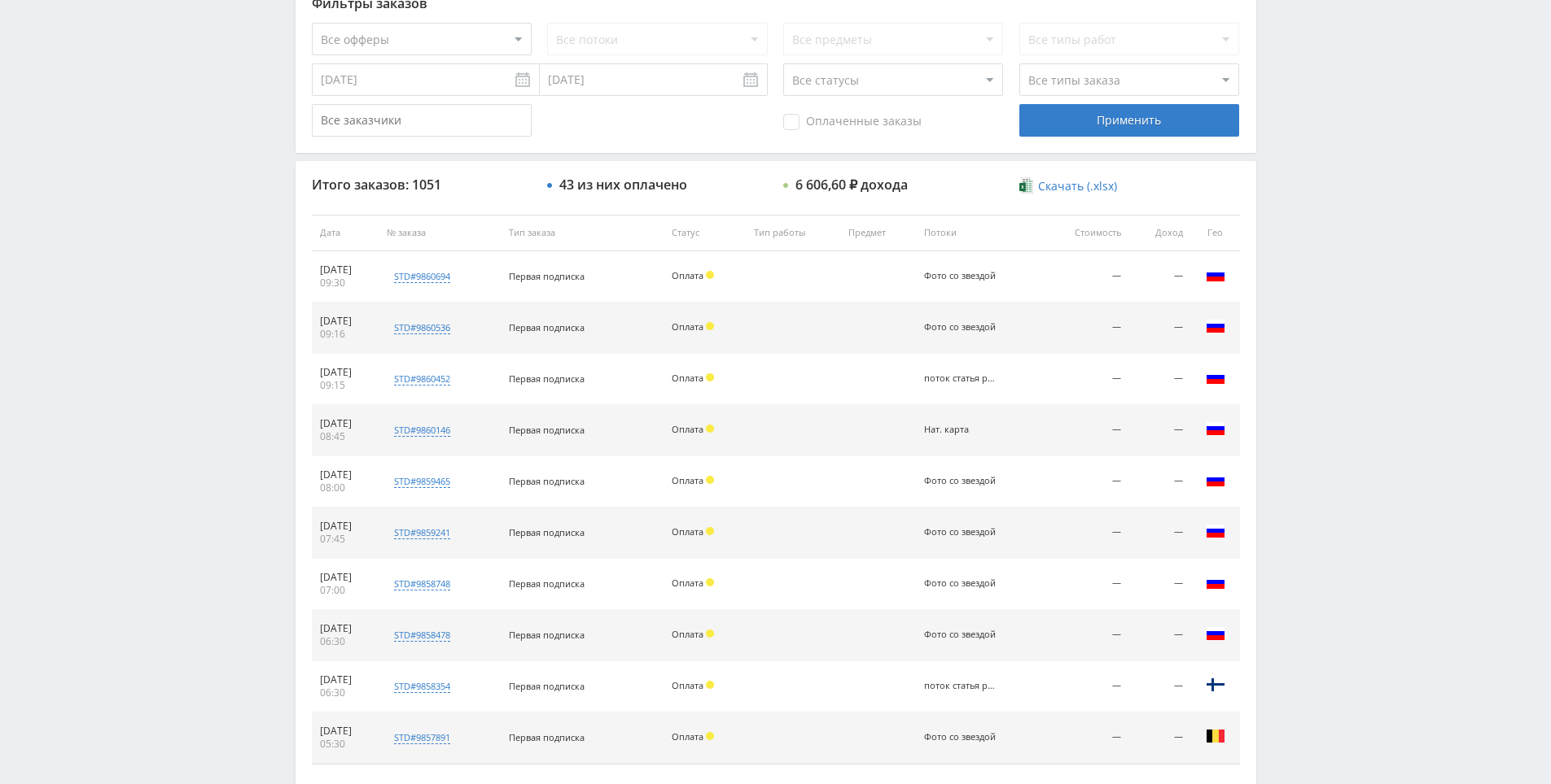
scroll to position [581, 0]
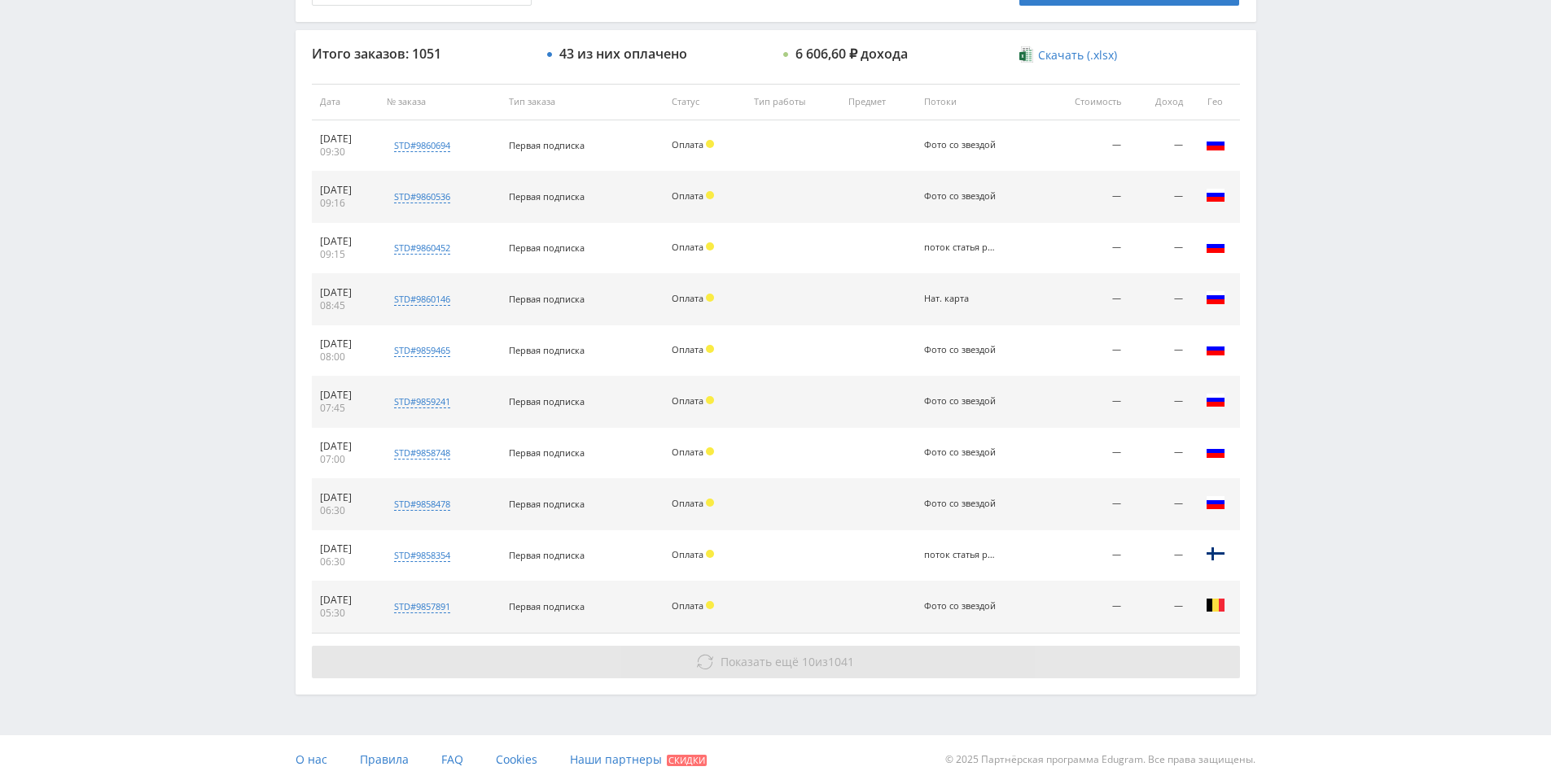
drag, startPoint x: 965, startPoint y: 678, endPoint x: 962, endPoint y: 660, distance: 18.2
click at [965, 673] on div "Итого заказов: 1051 43 из них оплачено 6 606,60 ₽ дохода Скачать (.xlsx) Дата №…" at bounding box center [776, 362] width 960 height 664
click at [962, 657] on button "Показать ещё 10 из 1041" at bounding box center [776, 662] width 927 height 33
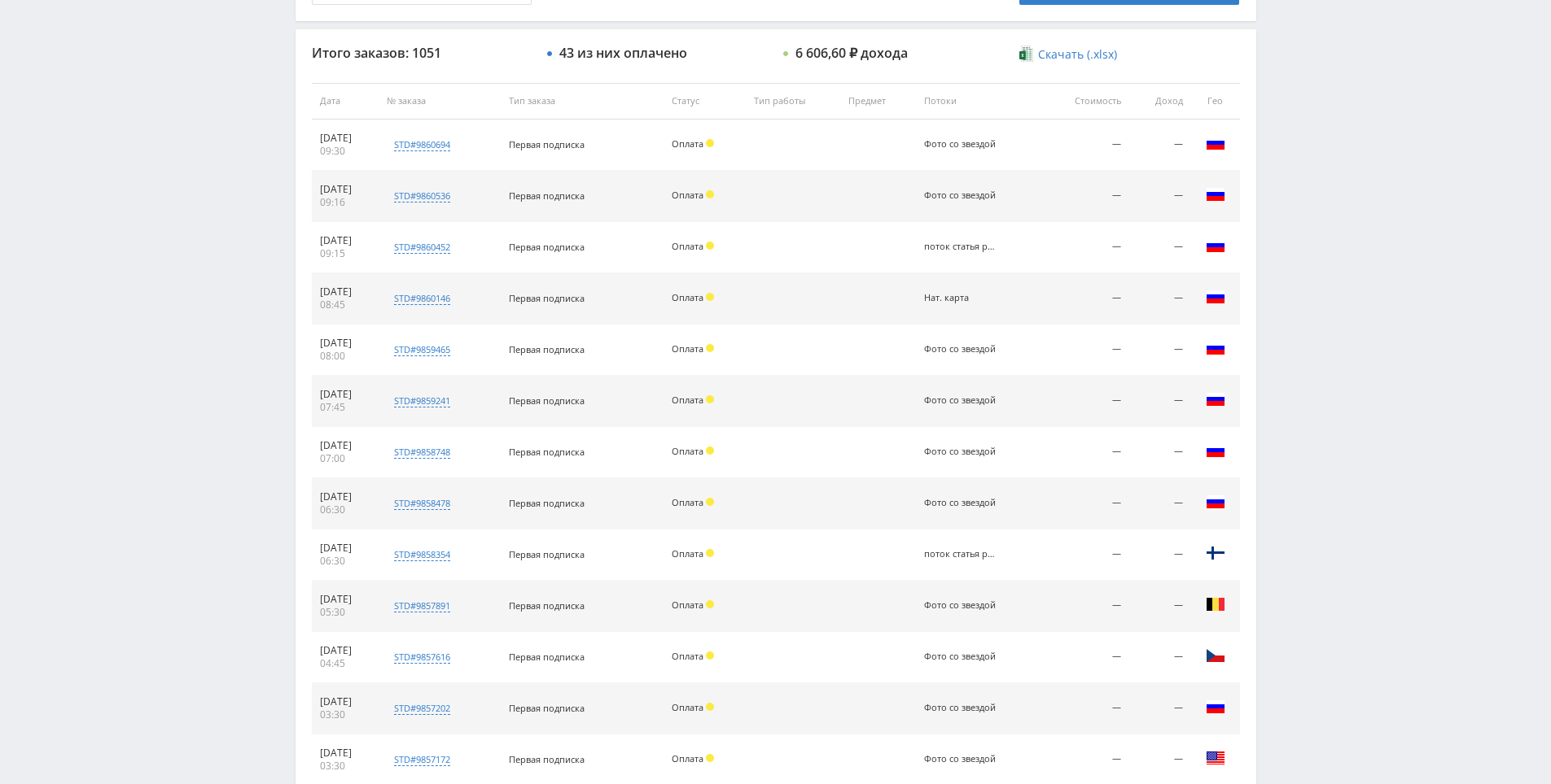
scroll to position [1094, 0]
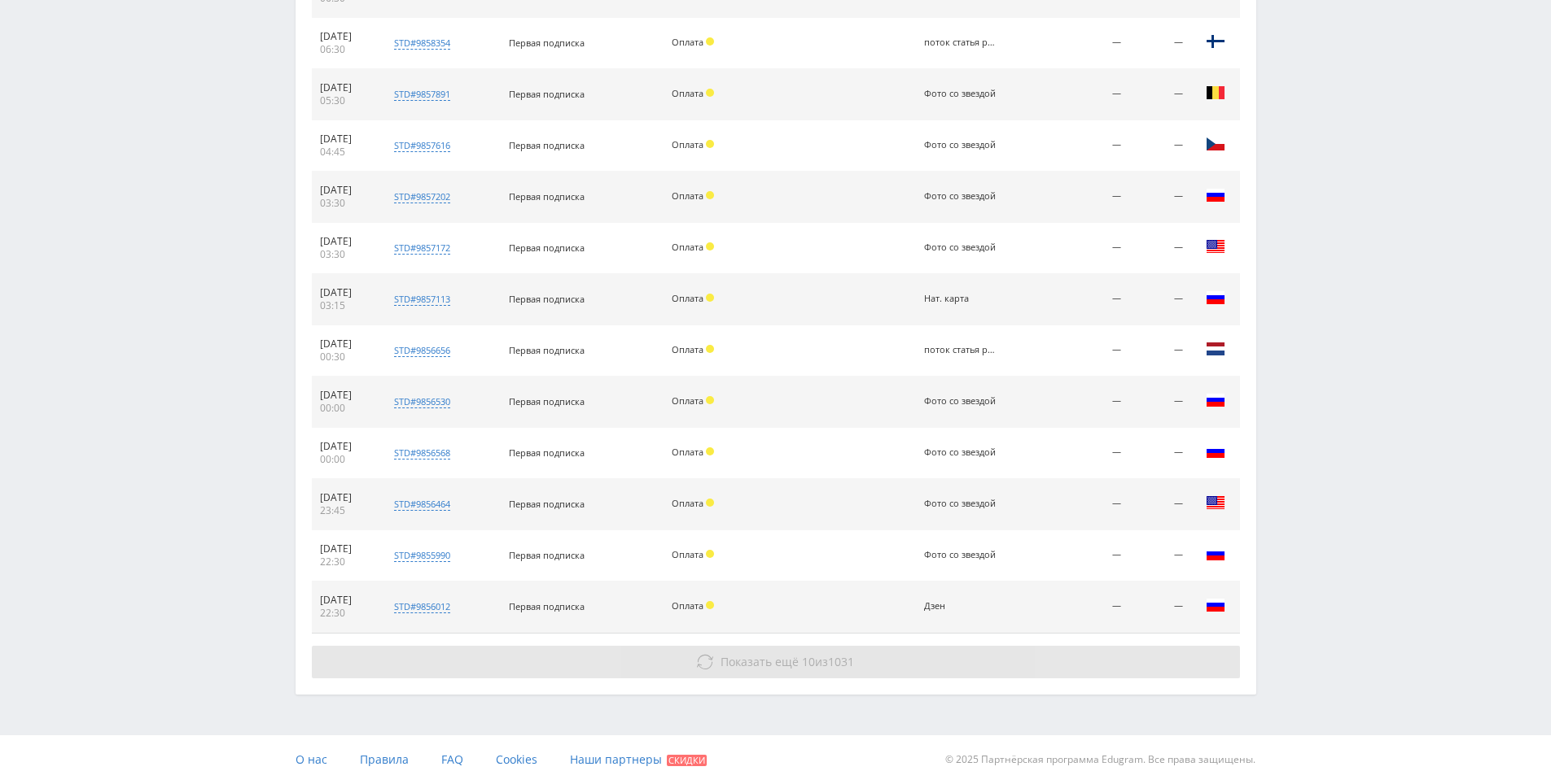
drag, startPoint x: 1271, startPoint y: 283, endPoint x: 1083, endPoint y: 662, distance: 423.1
click at [1082, 662] on button "Показать ещё 10 из 1031" at bounding box center [776, 662] width 927 height 33
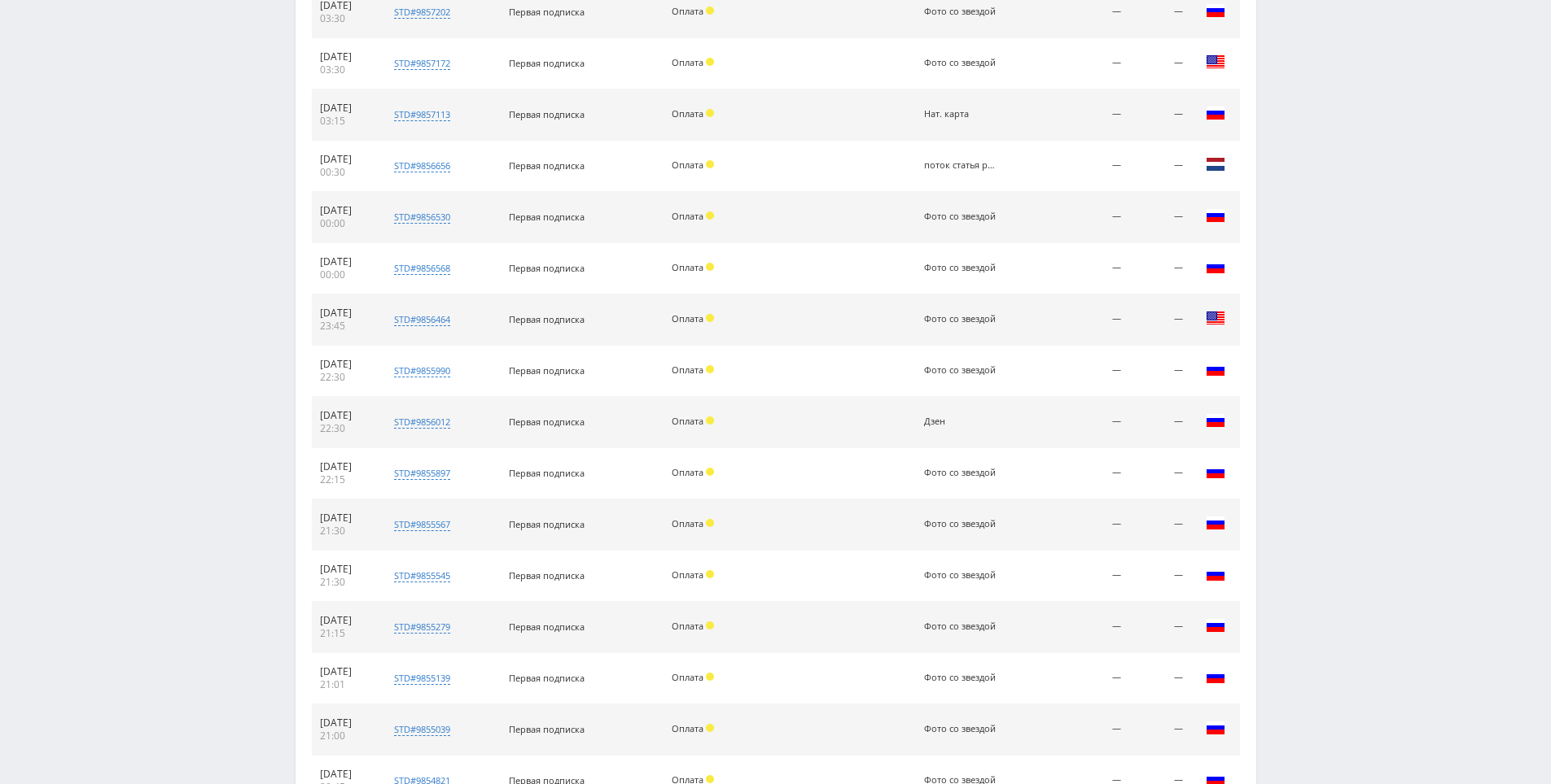
scroll to position [1555, 0]
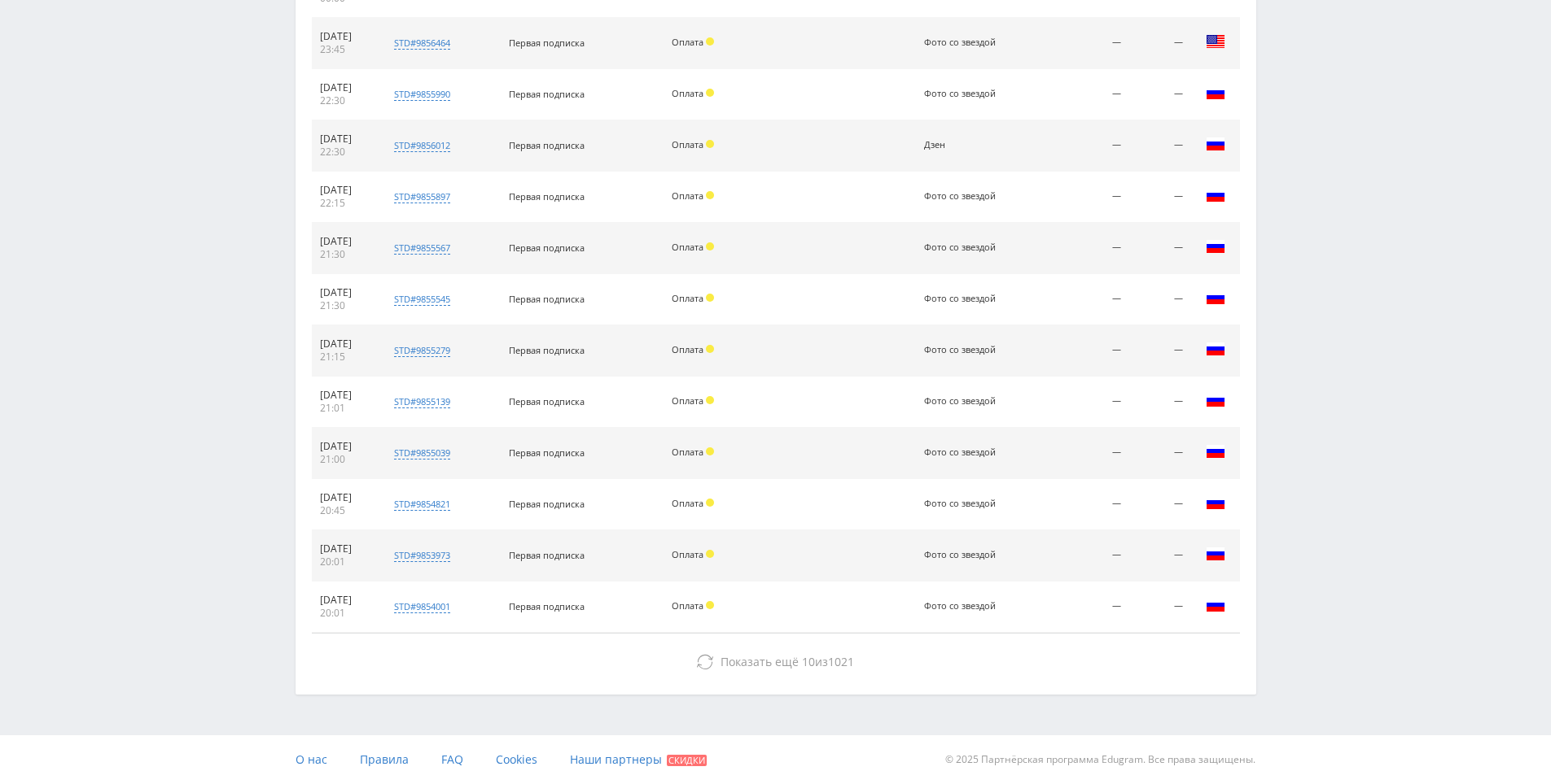
drag, startPoint x: 1327, startPoint y: 528, endPoint x: 1289, endPoint y: 673, distance: 149.9
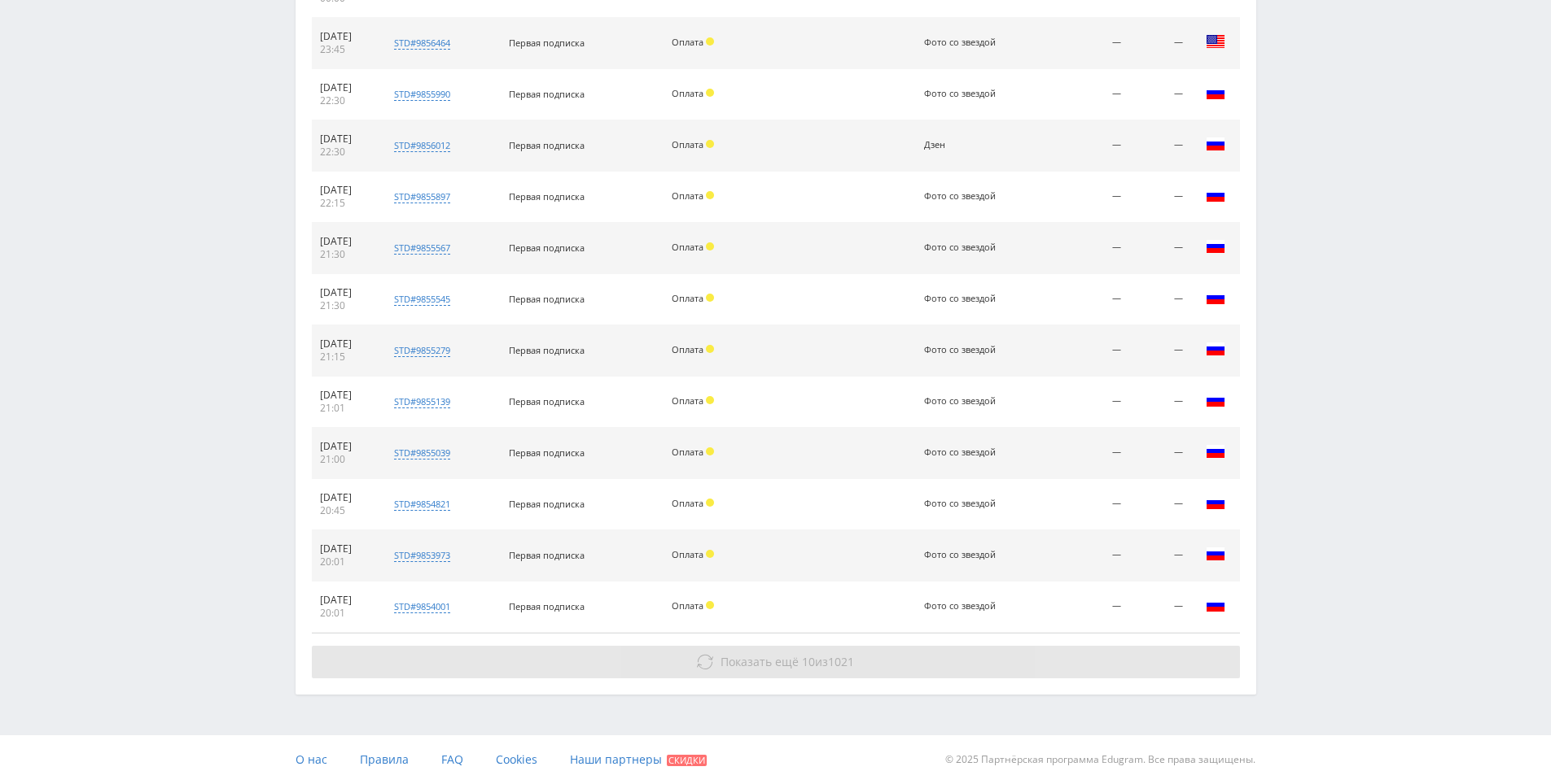
click at [1038, 676] on button "Показать ещё 10 из 1021" at bounding box center [776, 662] width 927 height 33
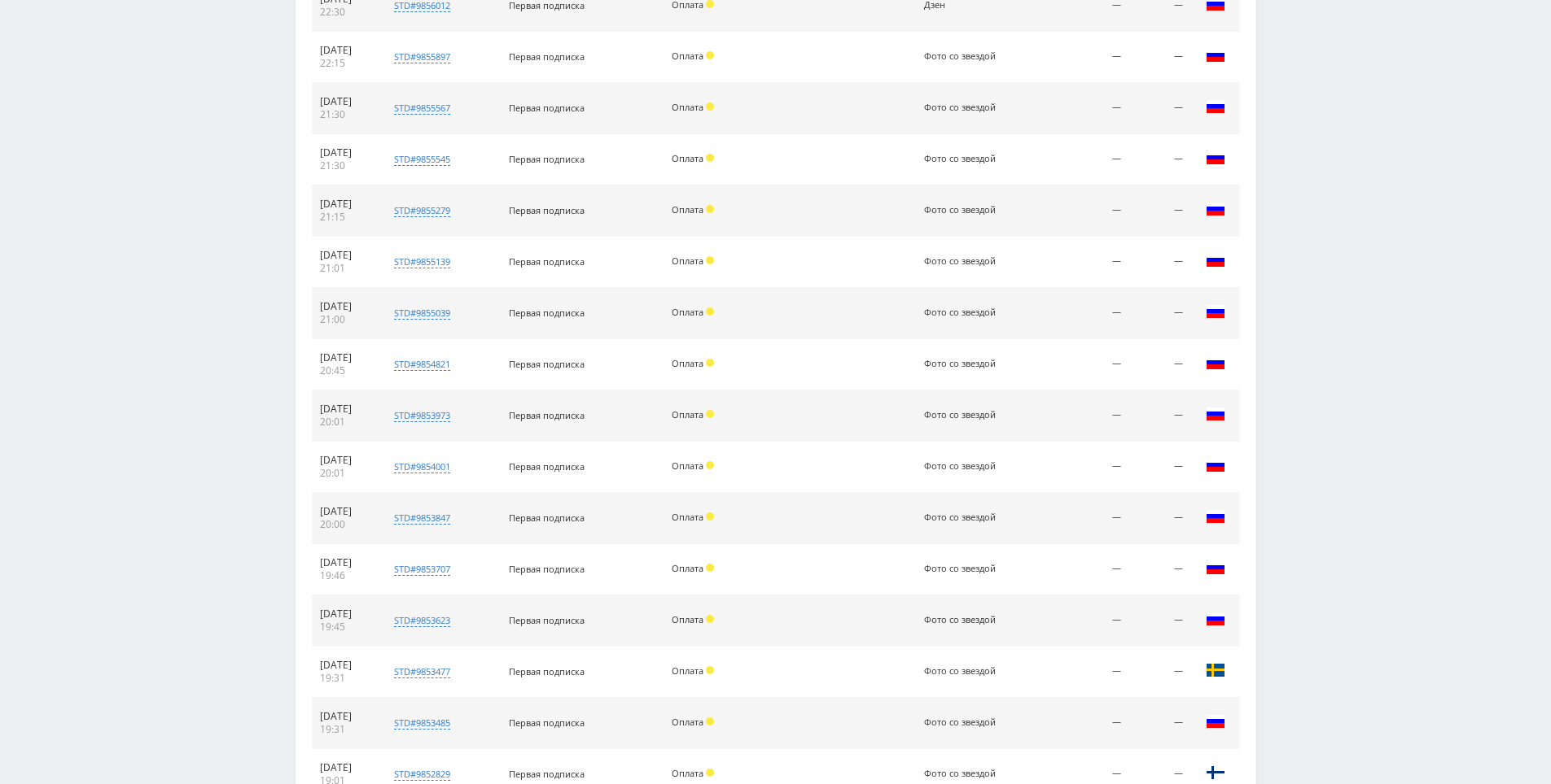
scroll to position [2067, 0]
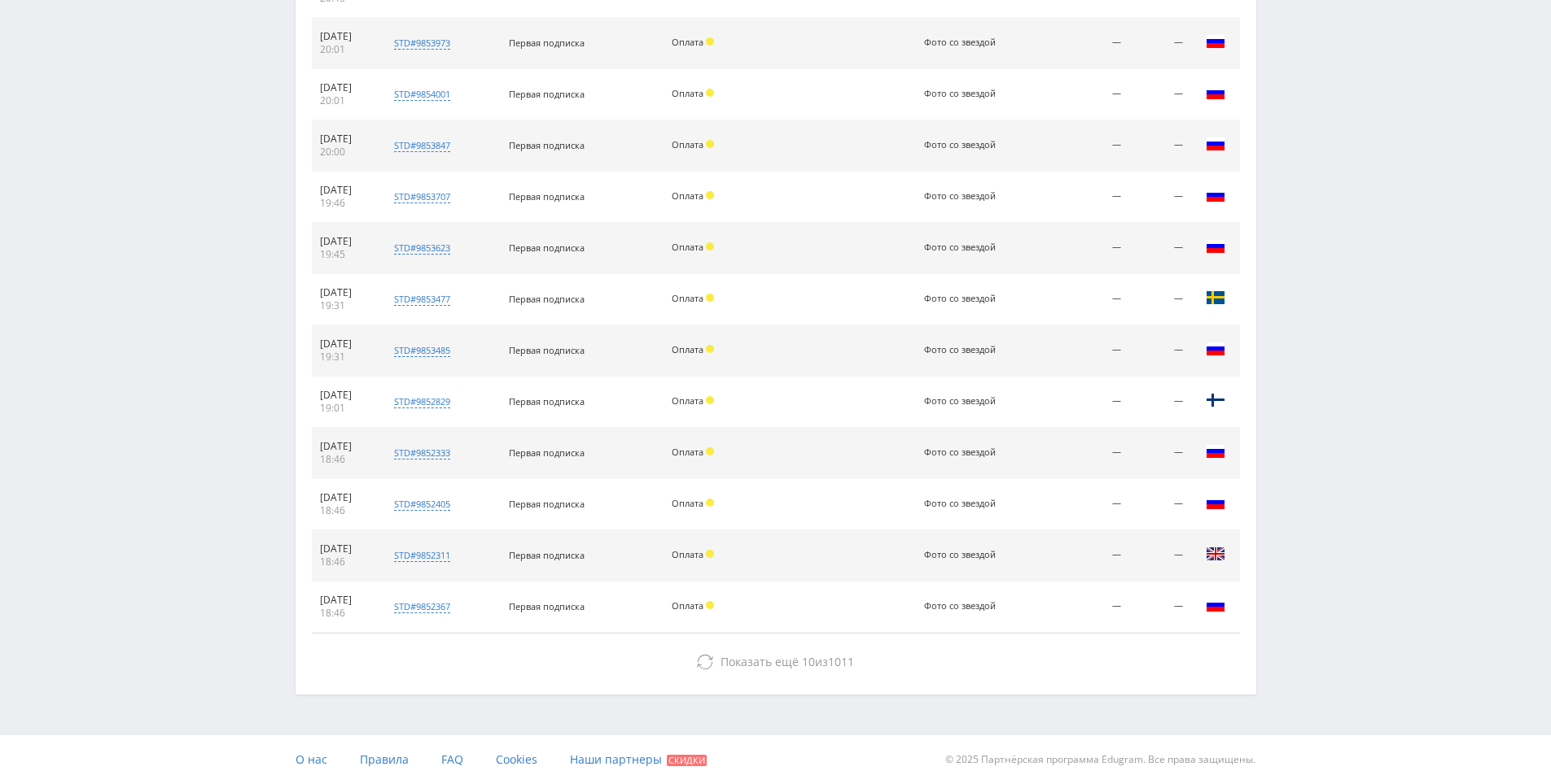
drag, startPoint x: 1329, startPoint y: 334, endPoint x: 1246, endPoint y: 684, distance: 359.7
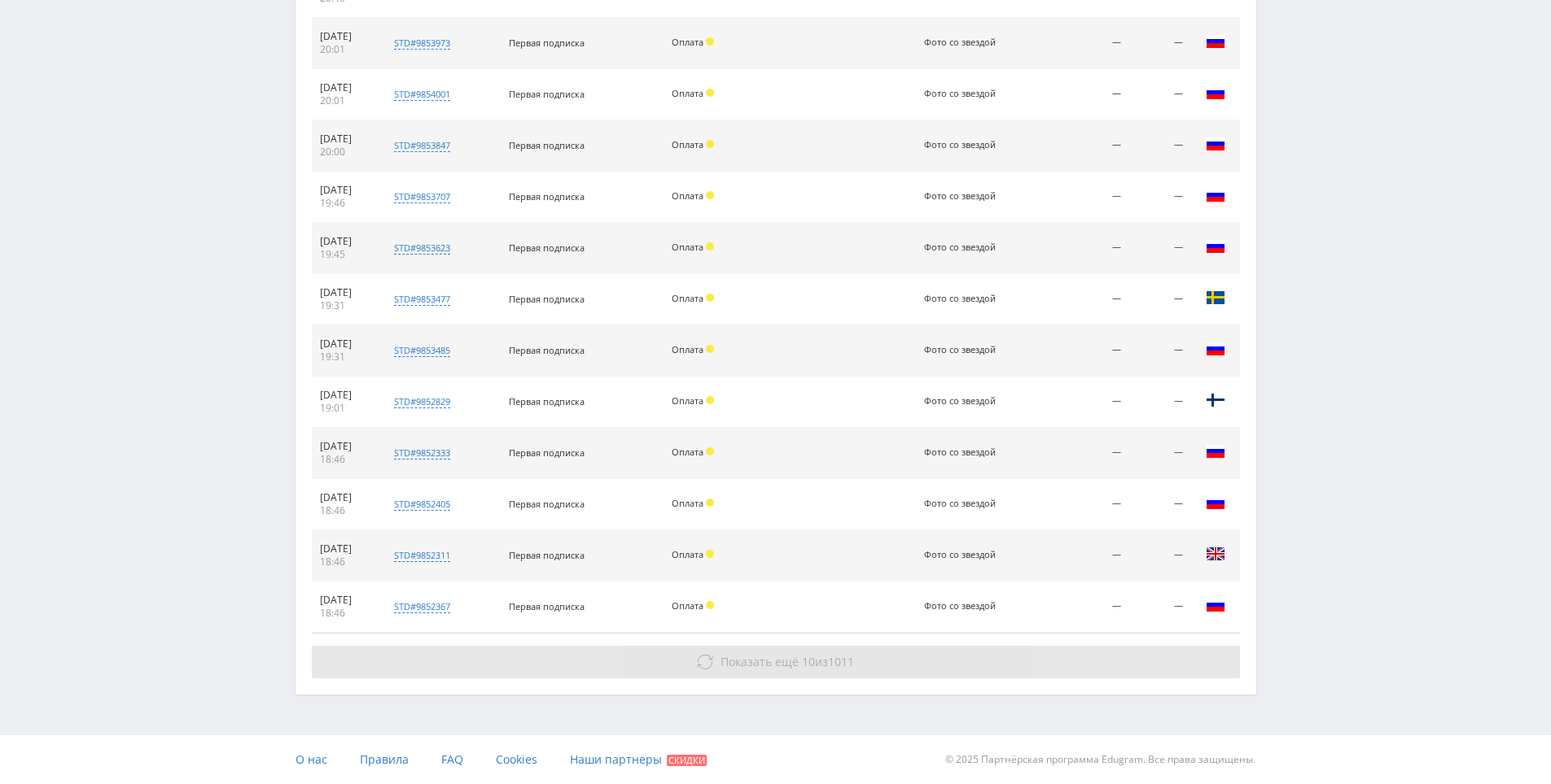
click at [1151, 657] on button "Показать ещё 10 из 1011" at bounding box center [776, 662] width 927 height 33
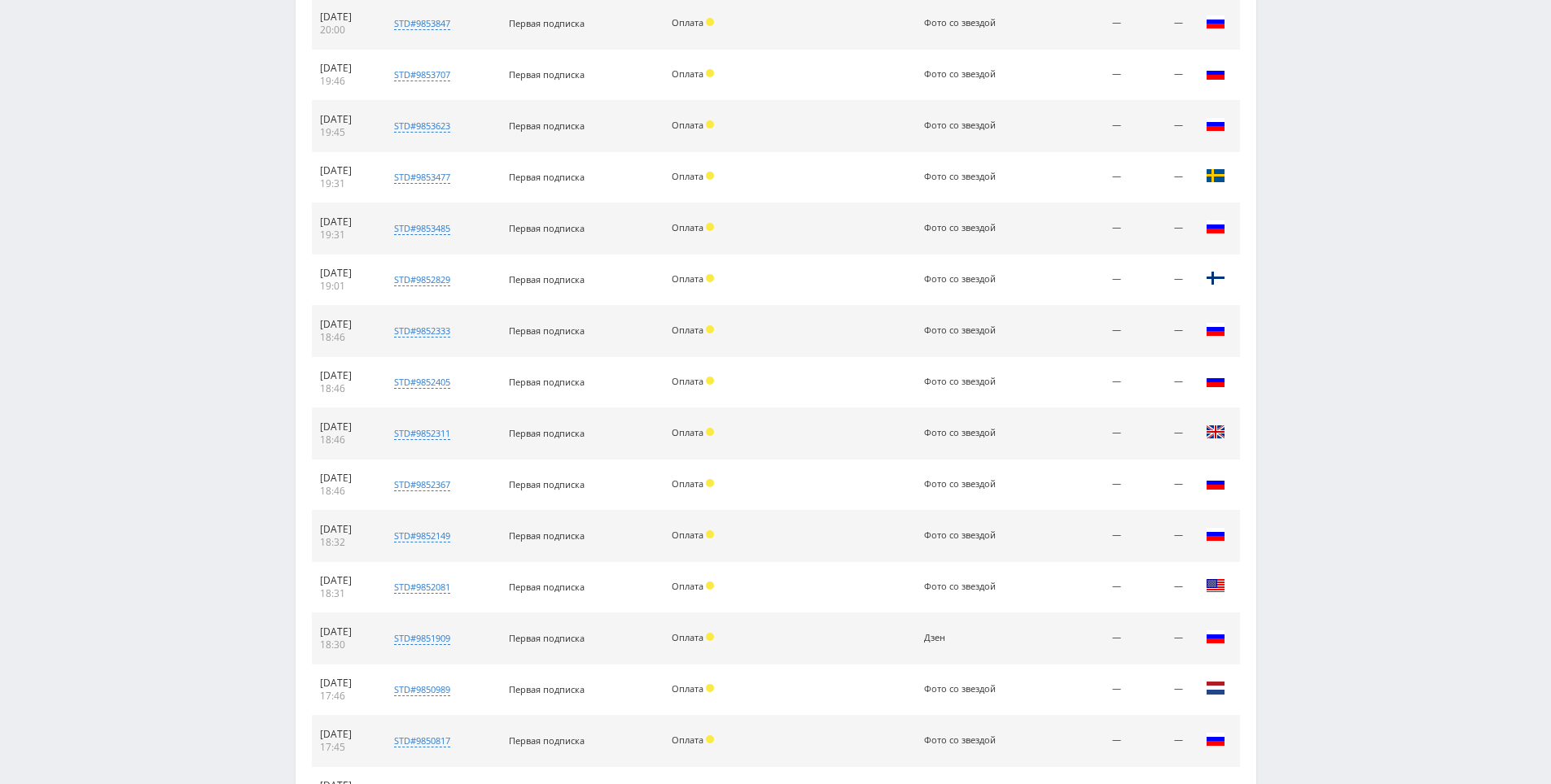
scroll to position [2580, 0]
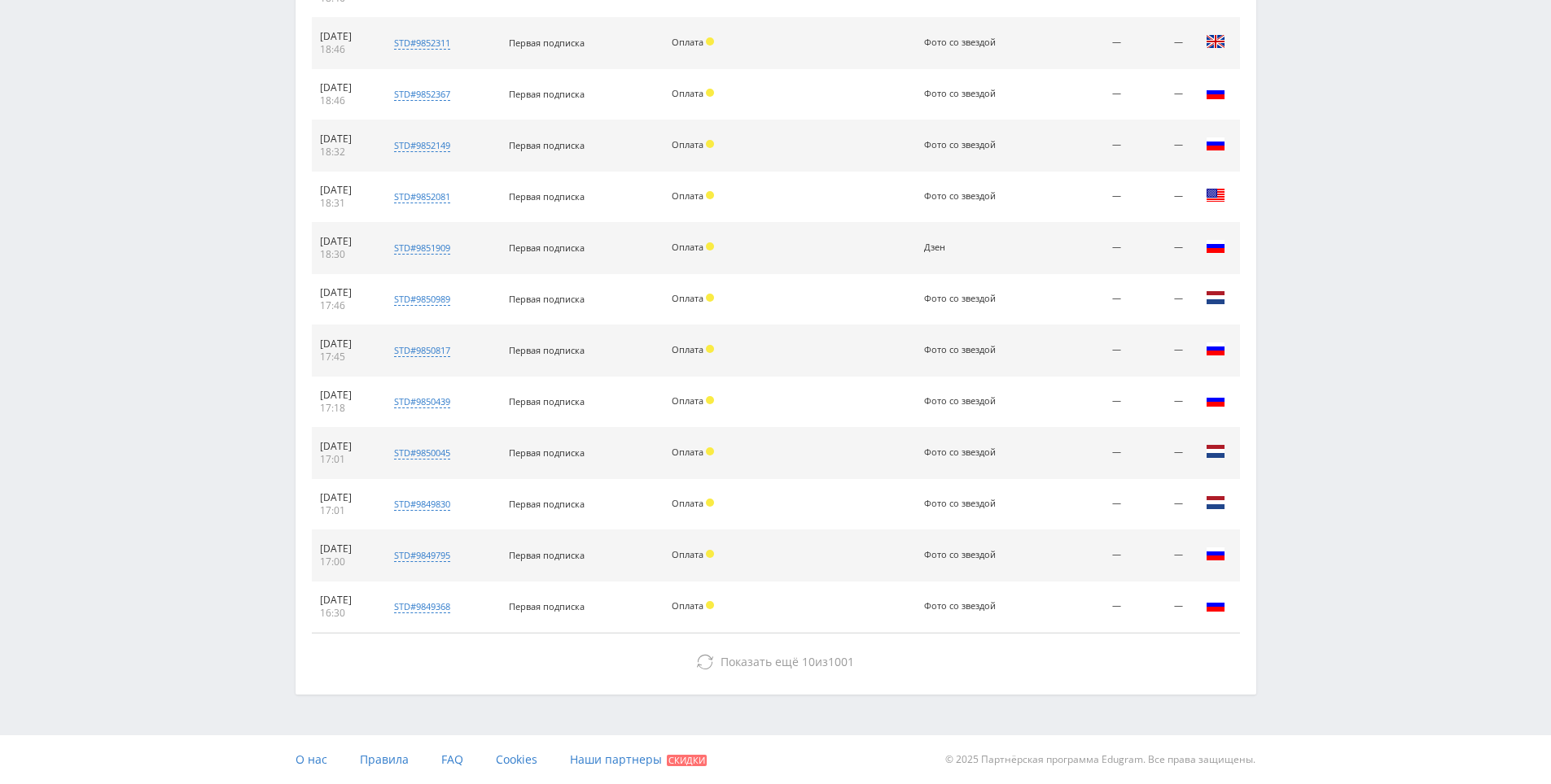
drag, startPoint x: 1283, startPoint y: 371, endPoint x: 1291, endPoint y: 705, distance: 334.1
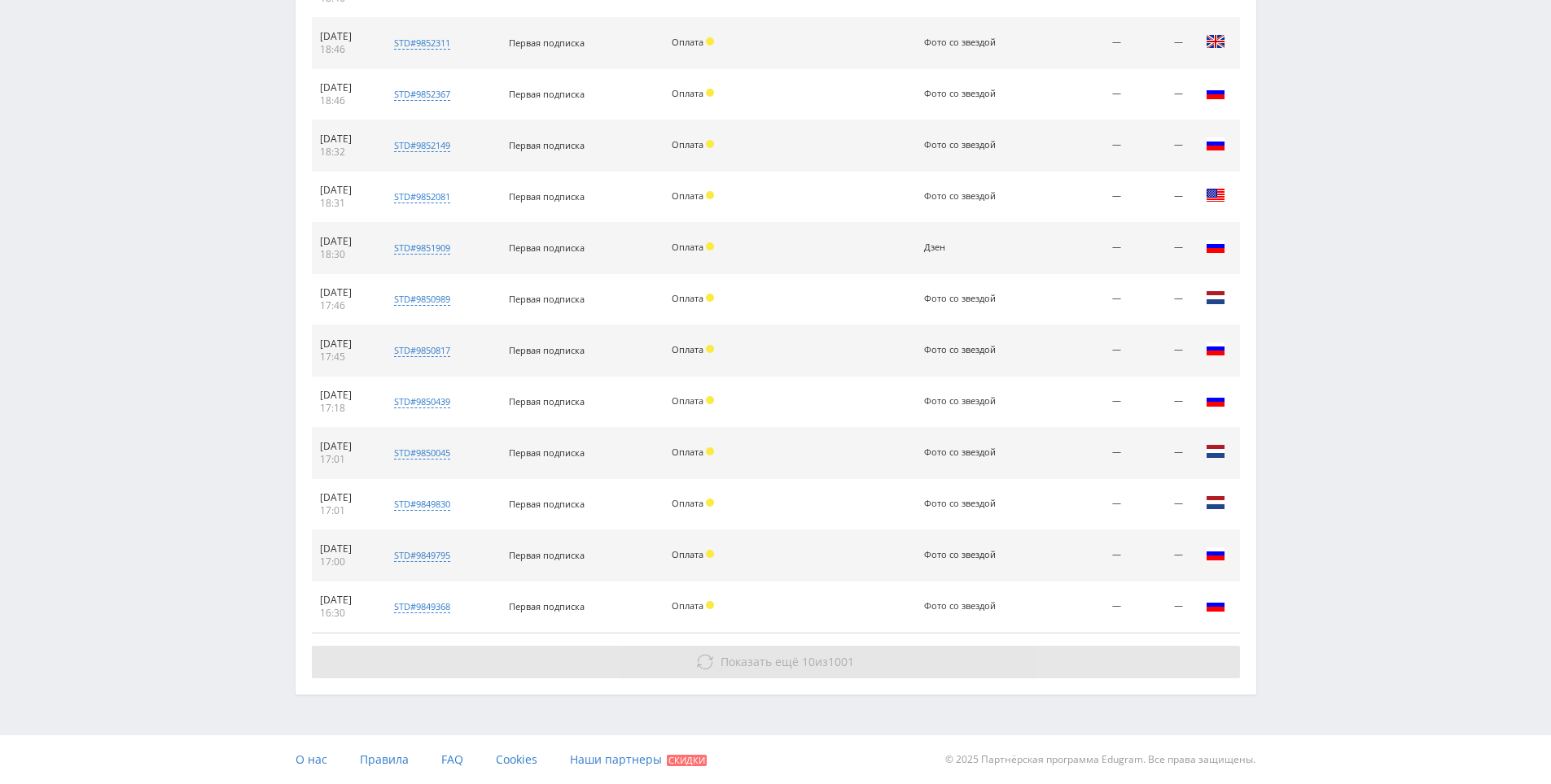
click at [1116, 674] on button "Показать ещё 10 из 1001" at bounding box center [776, 662] width 927 height 33
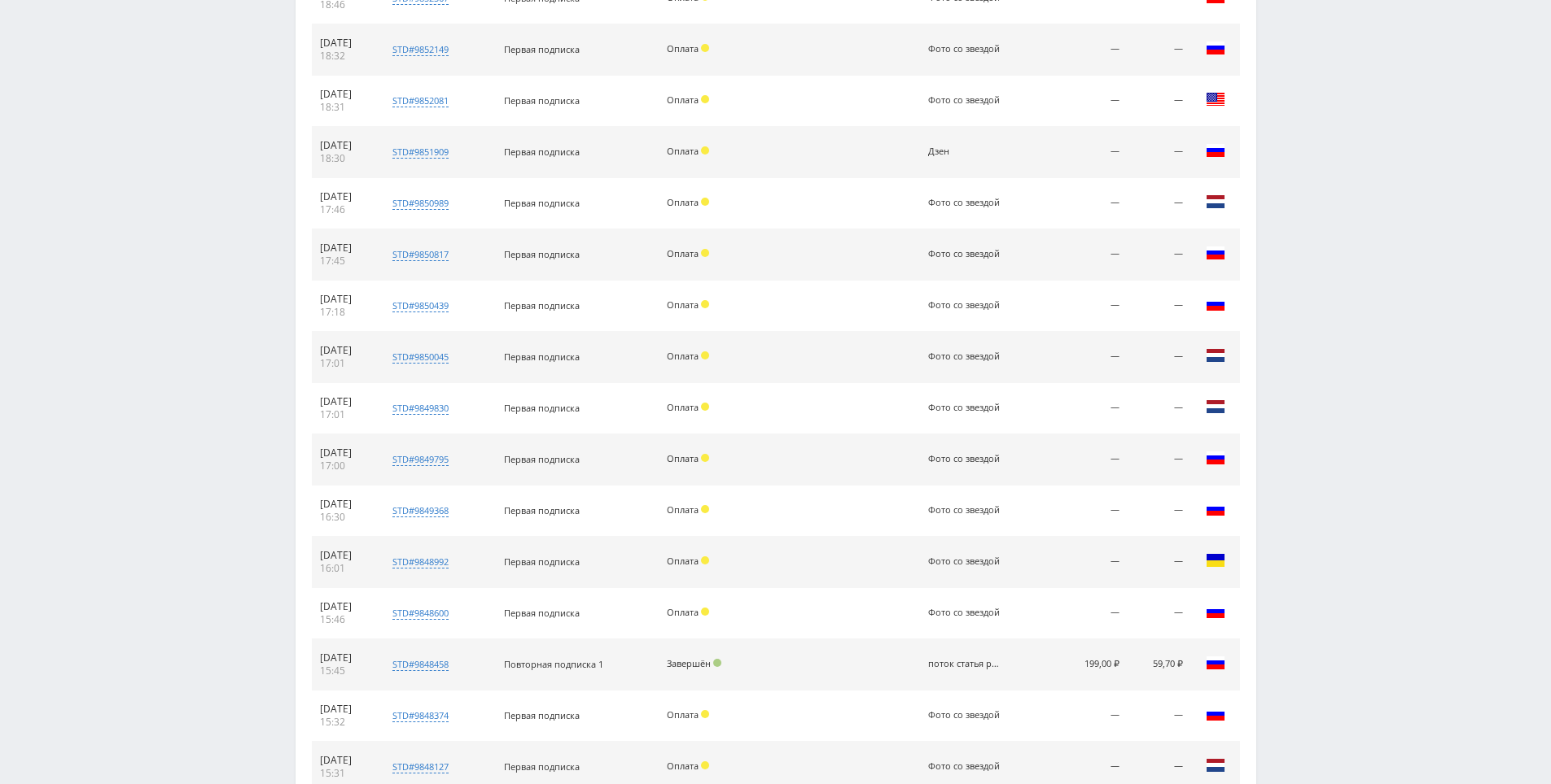
scroll to position [3093, 0]
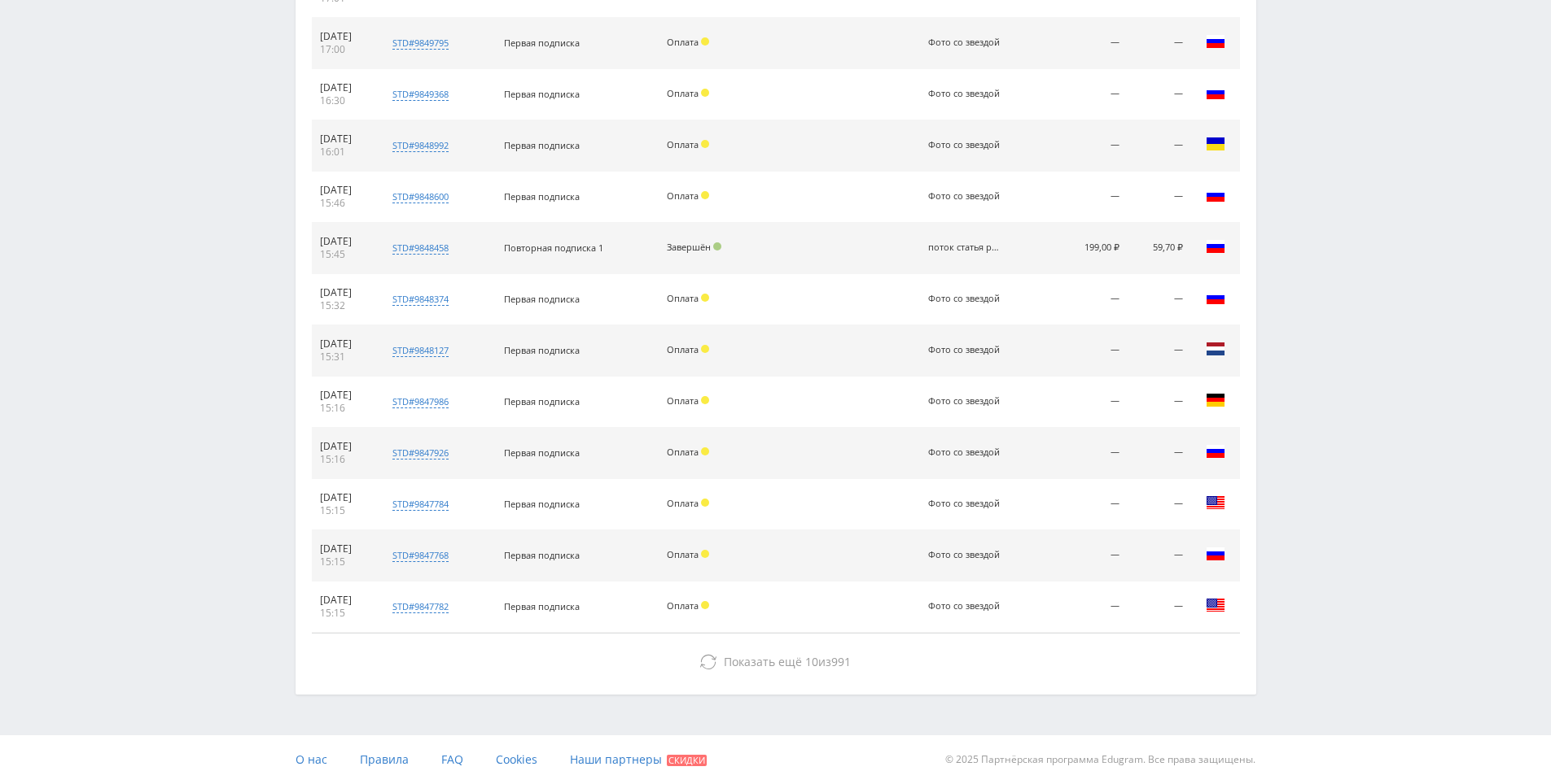
drag
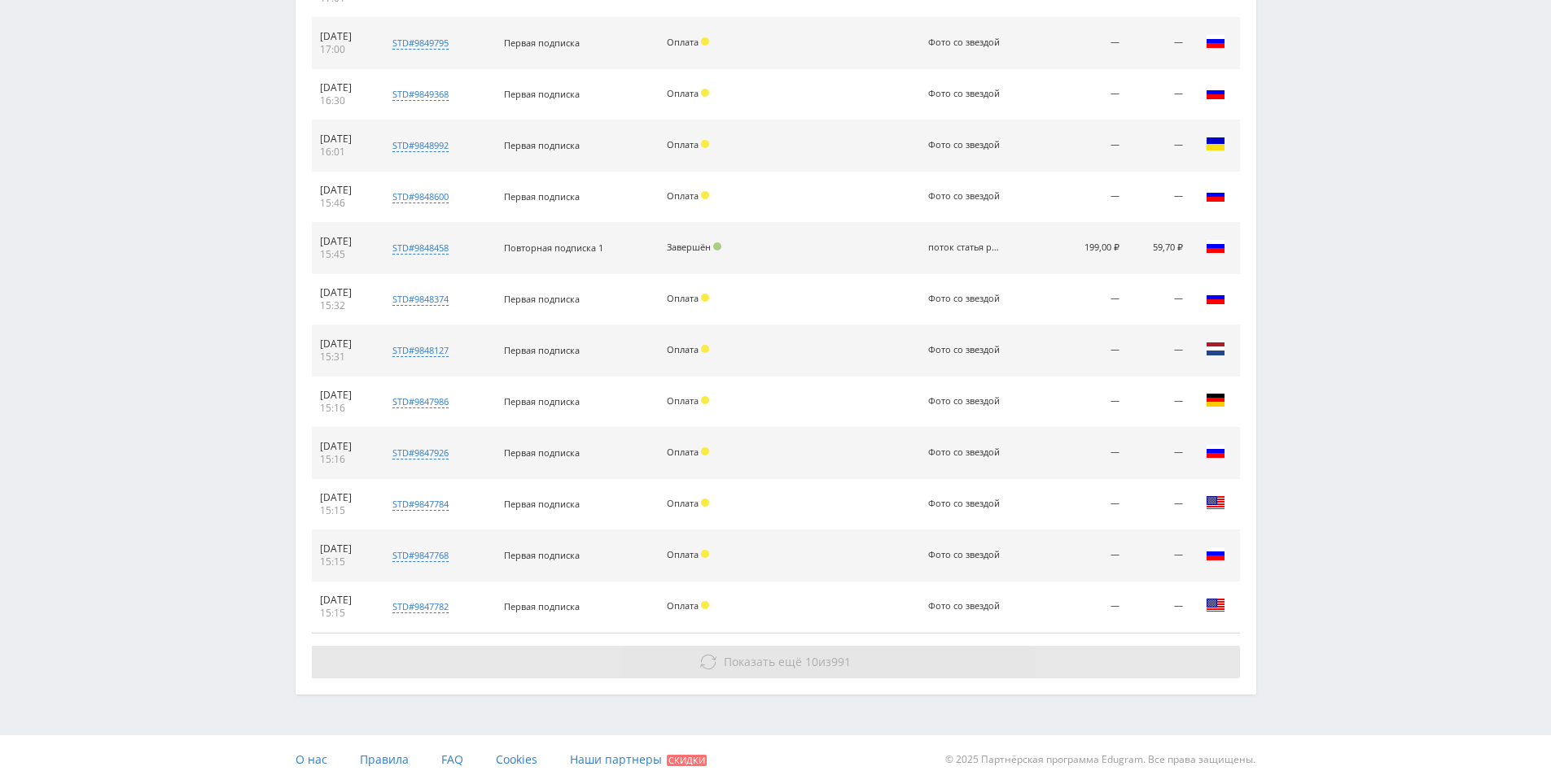
click at [1144, 652] on button "Показать ещё 10 из 991" at bounding box center [776, 662] width 927 height 33
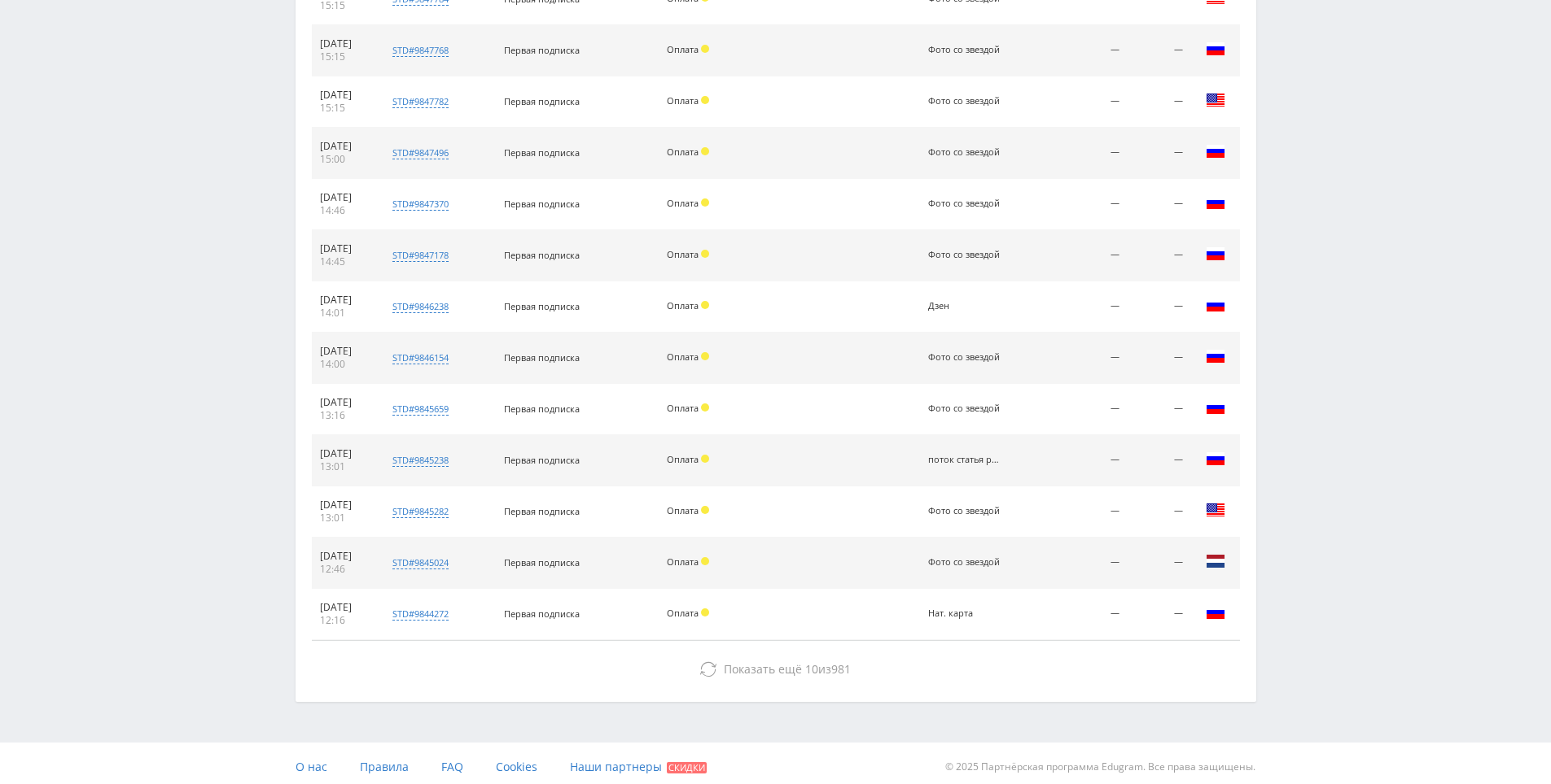
scroll to position [3605, 0]
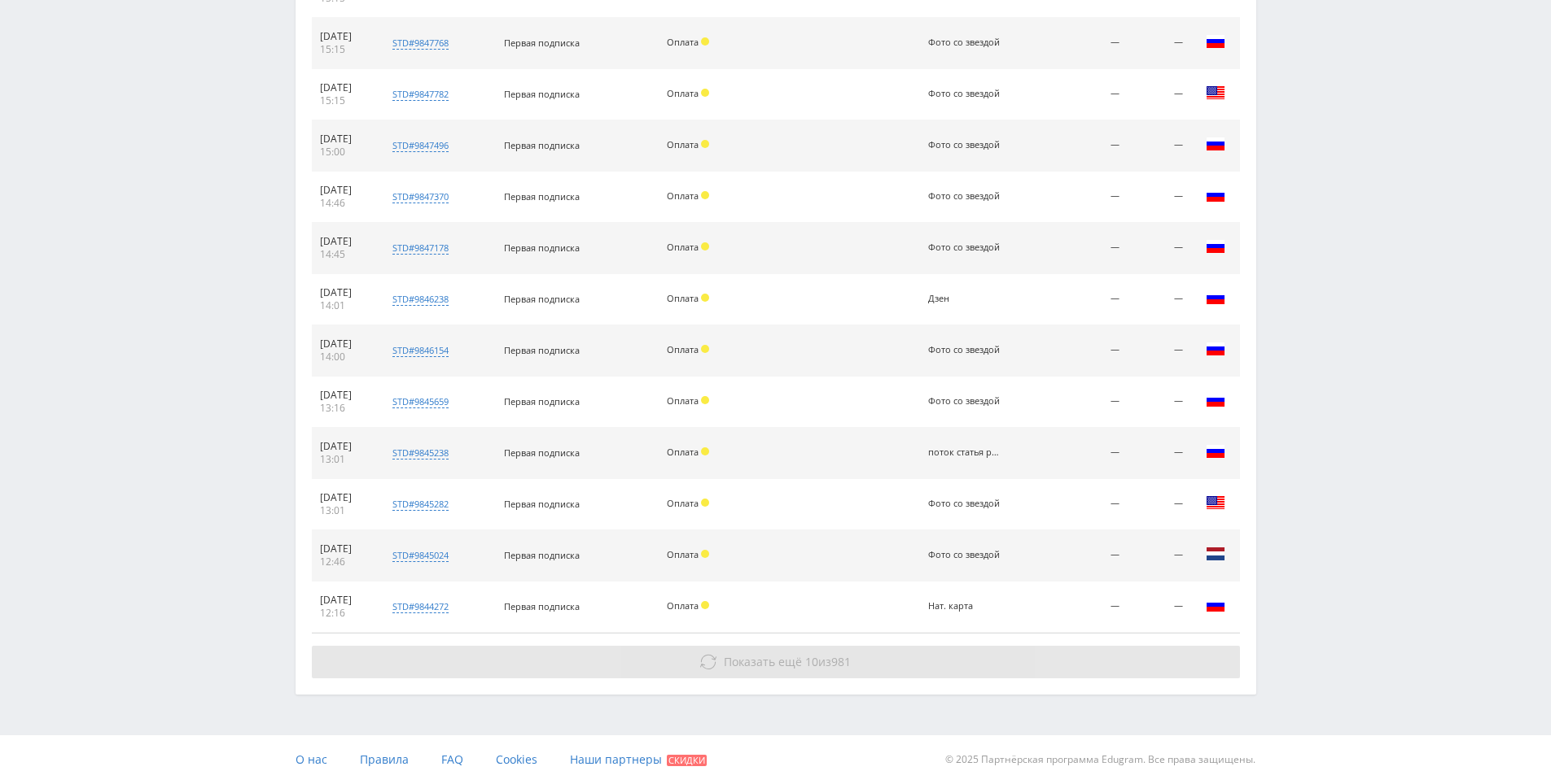
click at [1173, 656] on button "Показать ещё 10 из 981" at bounding box center [776, 662] width 927 height 33
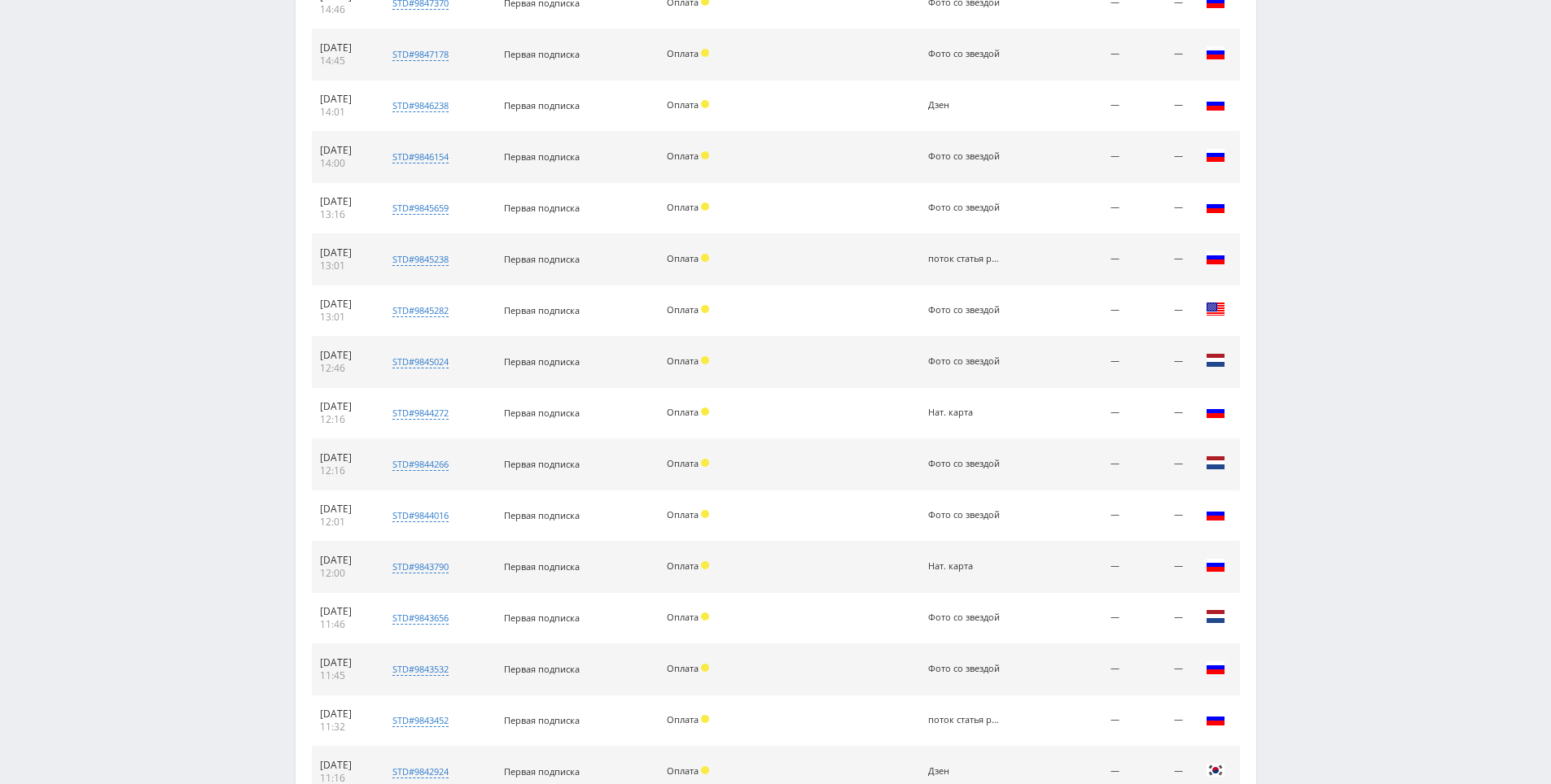
scroll to position [4118, 0]
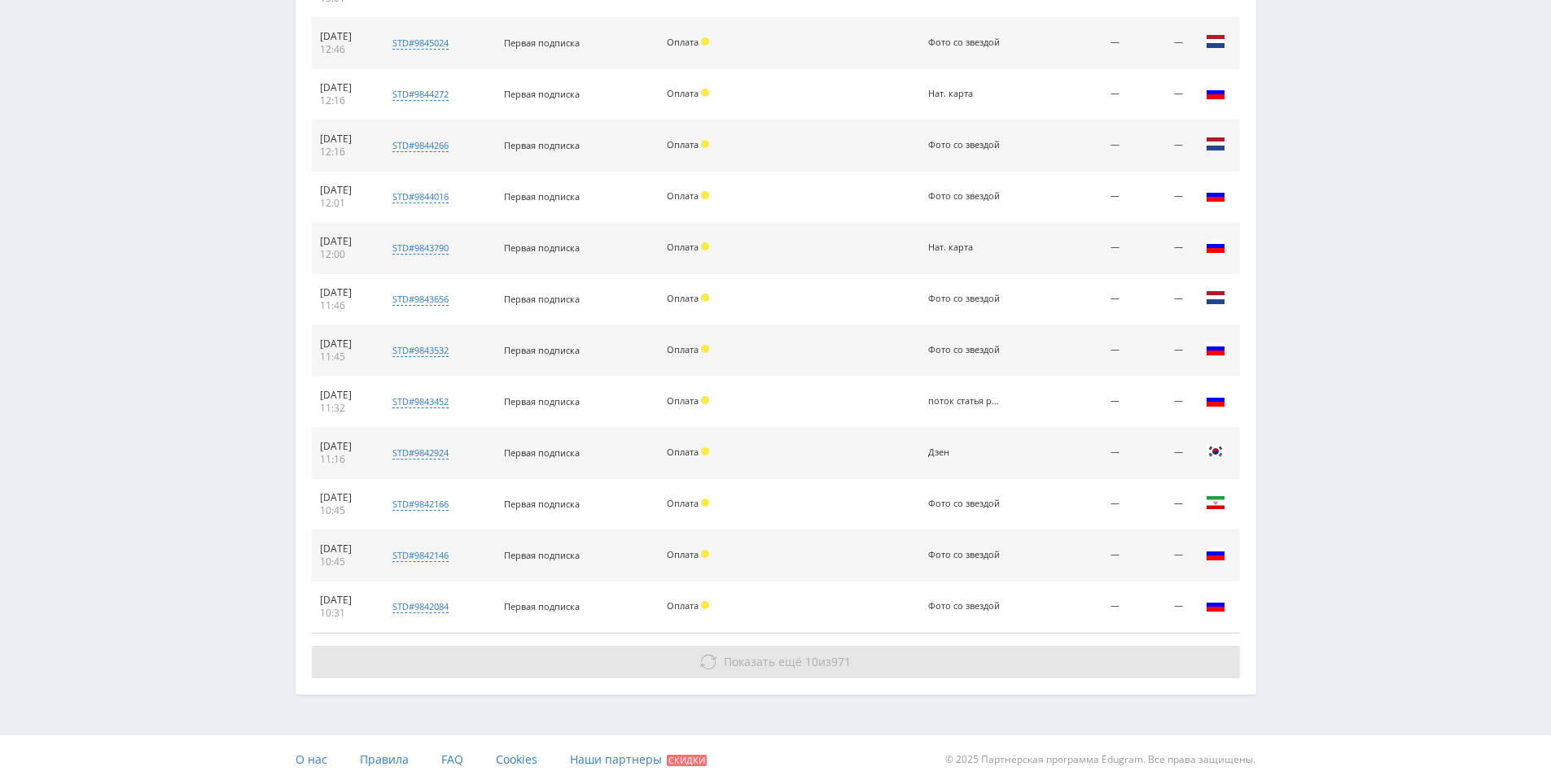
click at [1221, 664] on button "Показать ещё 10 из 971" at bounding box center [776, 662] width 927 height 33
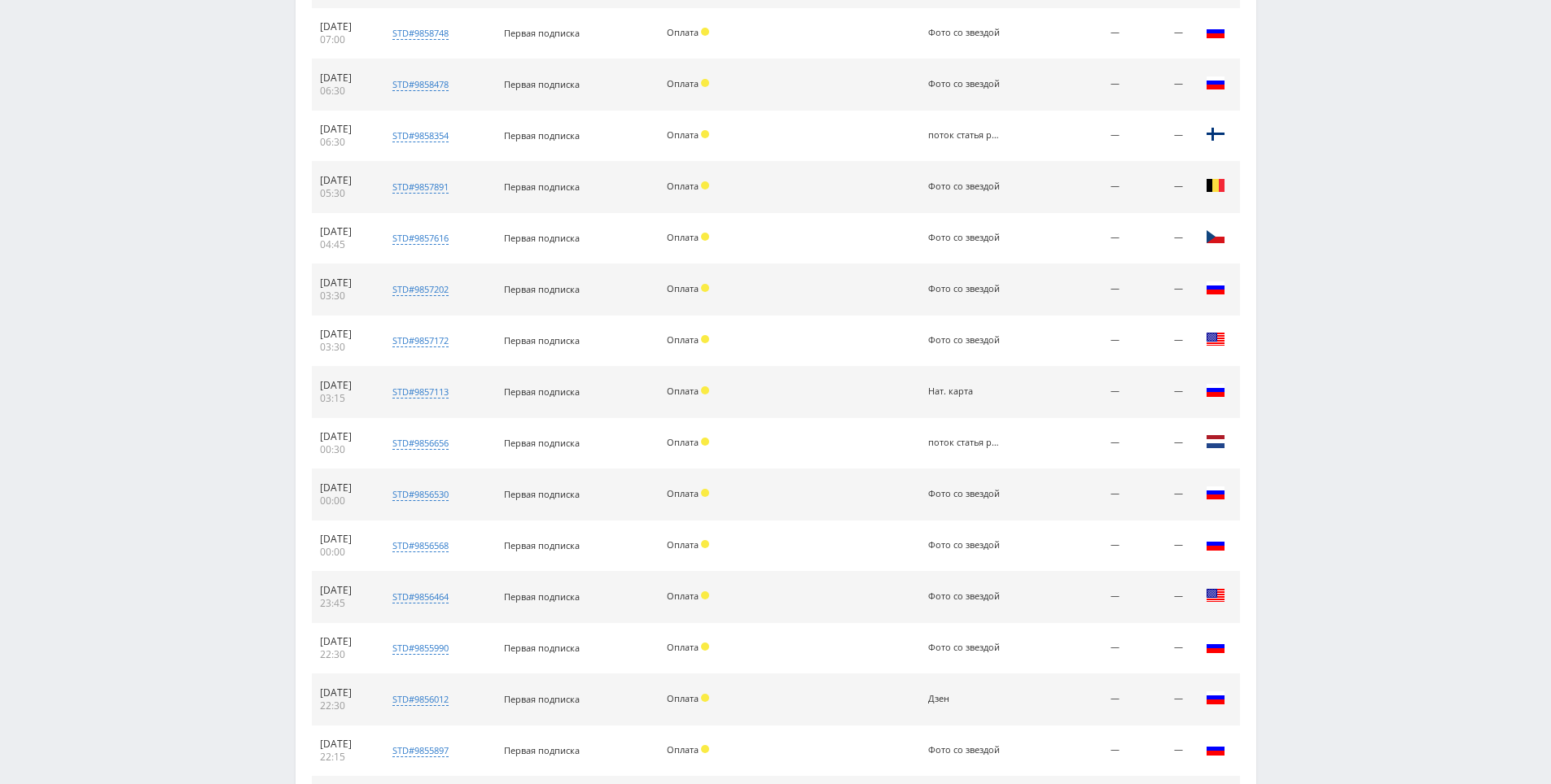
scroll to position [0, 0]
